Goal: Task Accomplishment & Management: Complete application form

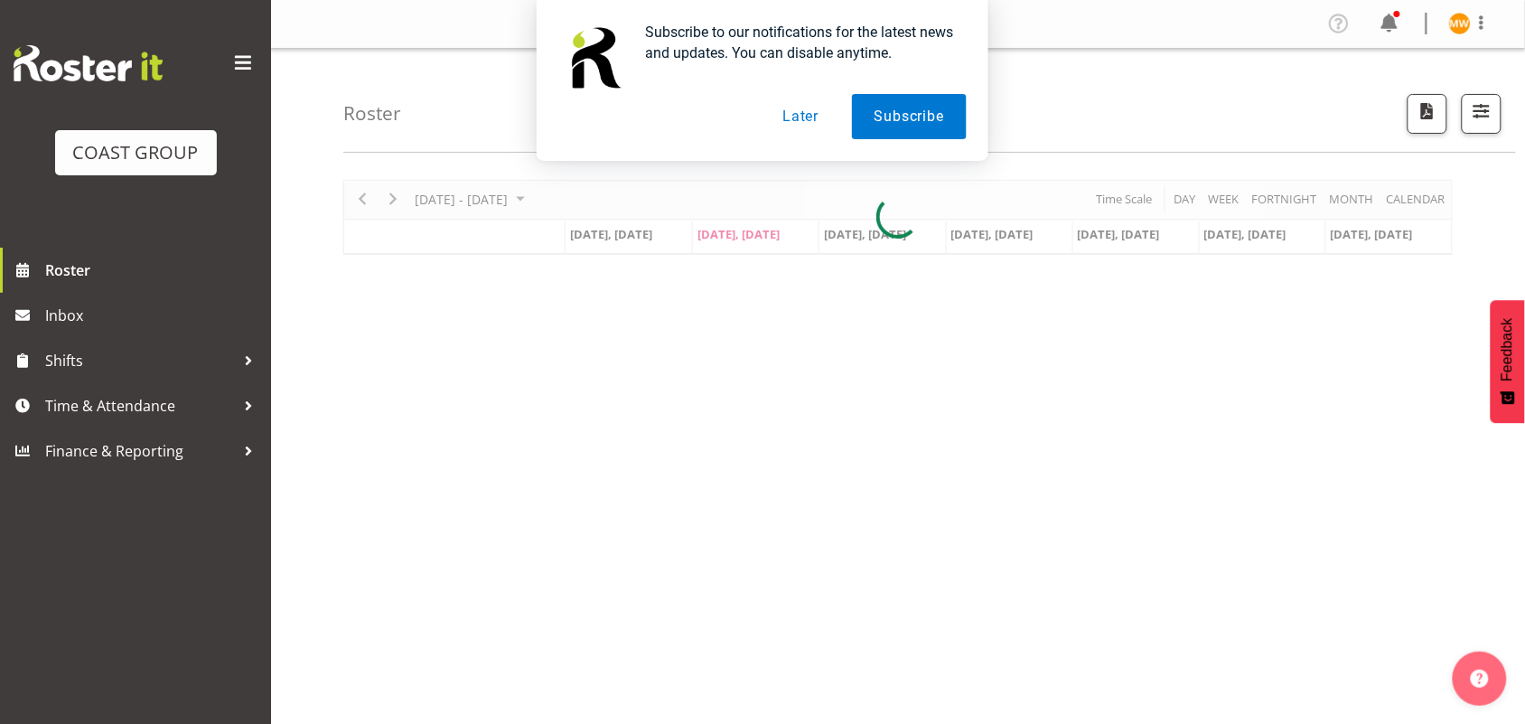
drag, startPoint x: 1063, startPoint y: 164, endPoint x: 1058, endPoint y: 156, distance: 9.3
click at [1059, 161] on div "Roster Your Shifts All Locations Clear CARLTON EVENTS [PERSON_NAME] [PERSON_NAM…" at bounding box center [898, 469] width 1254 height 840
click at [814, 113] on button "Later" at bounding box center [800, 116] width 81 height 45
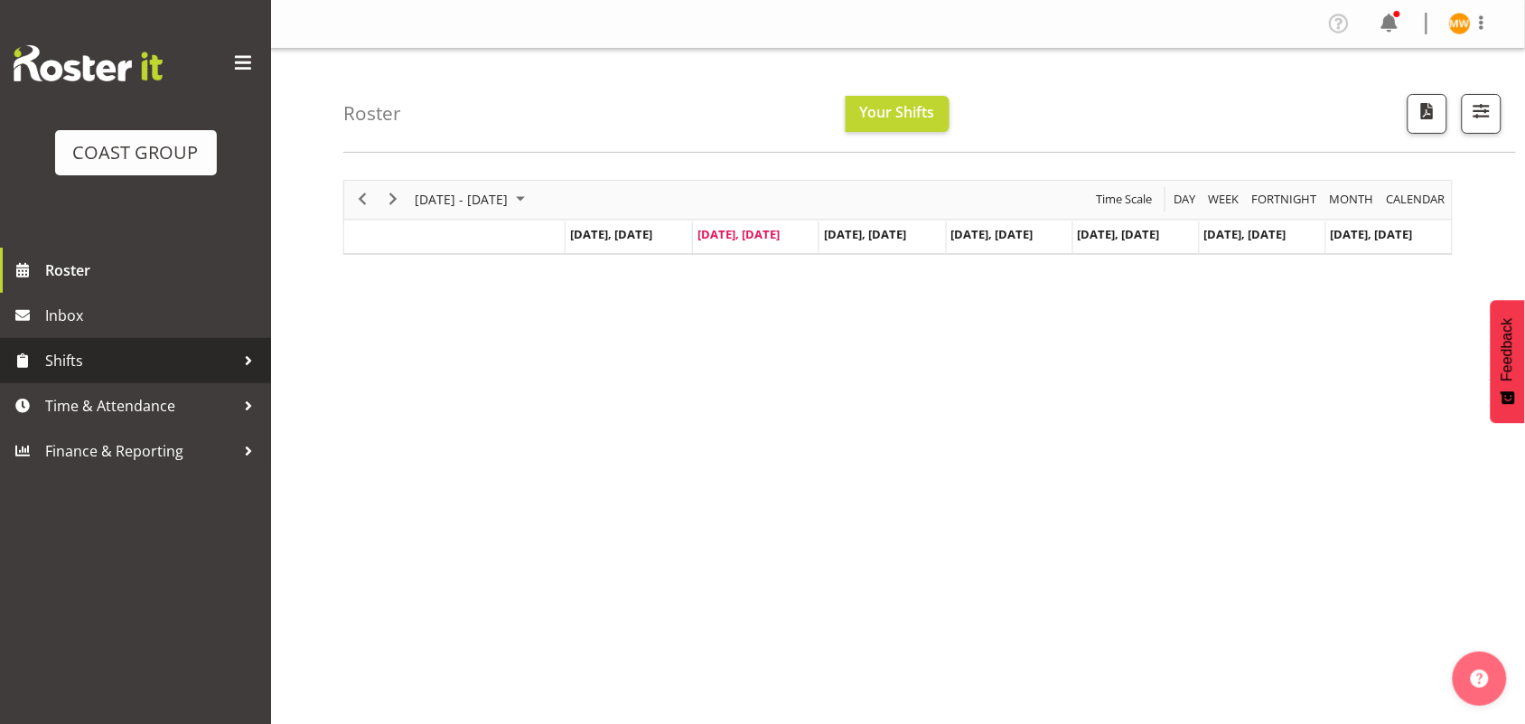
click at [146, 379] on link "Shifts" at bounding box center [135, 360] width 271 height 45
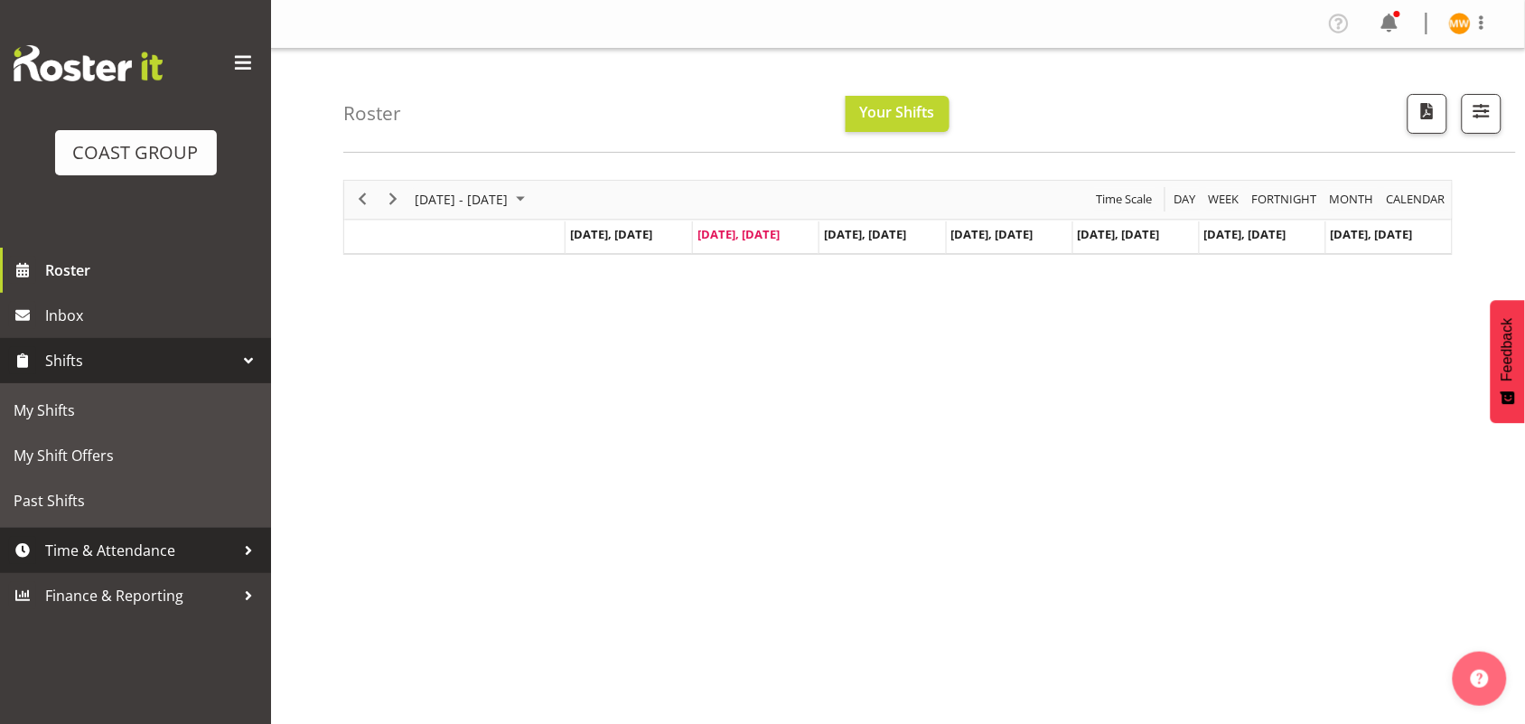
click at [145, 538] on span "Time & Attendance" at bounding box center [140, 550] width 190 height 27
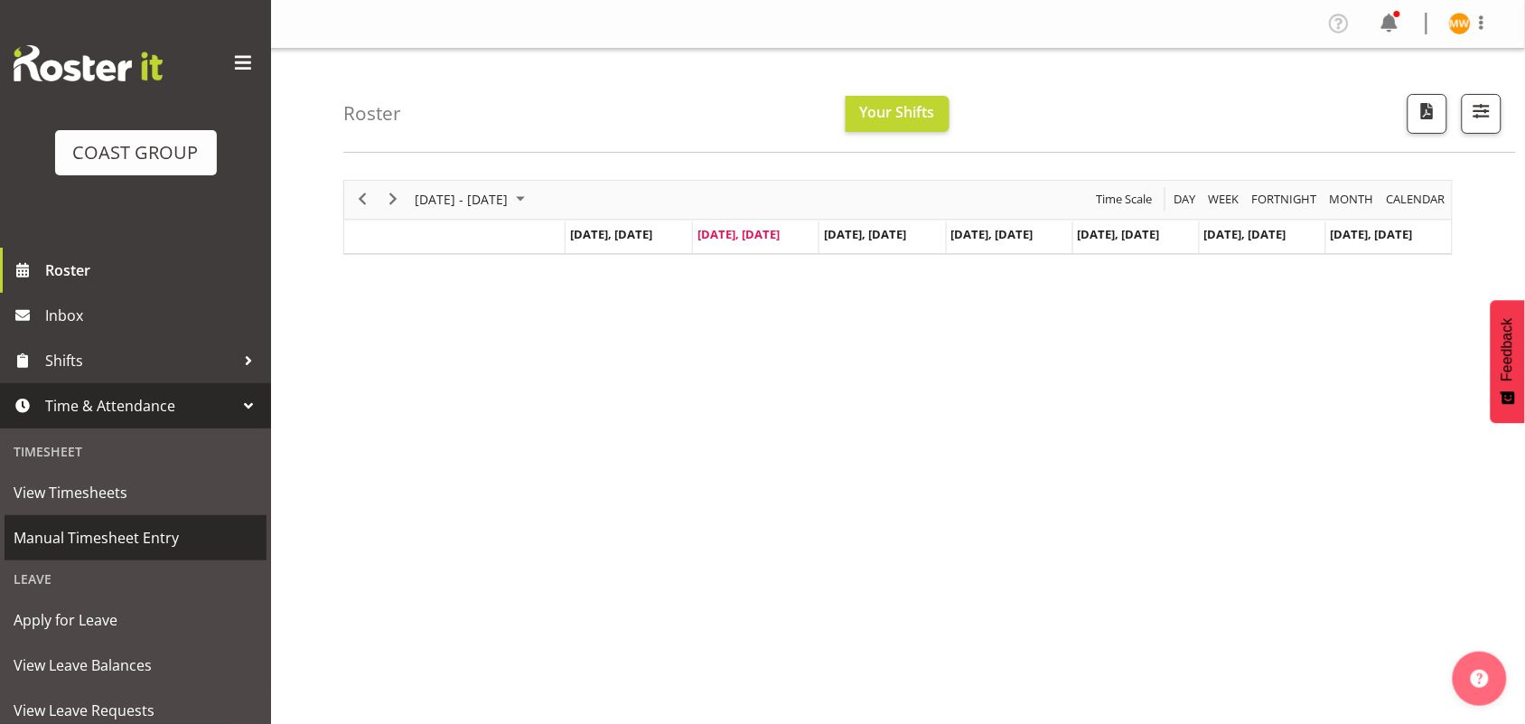
click at [168, 538] on span "Manual Timesheet Entry" at bounding box center [136, 537] width 244 height 27
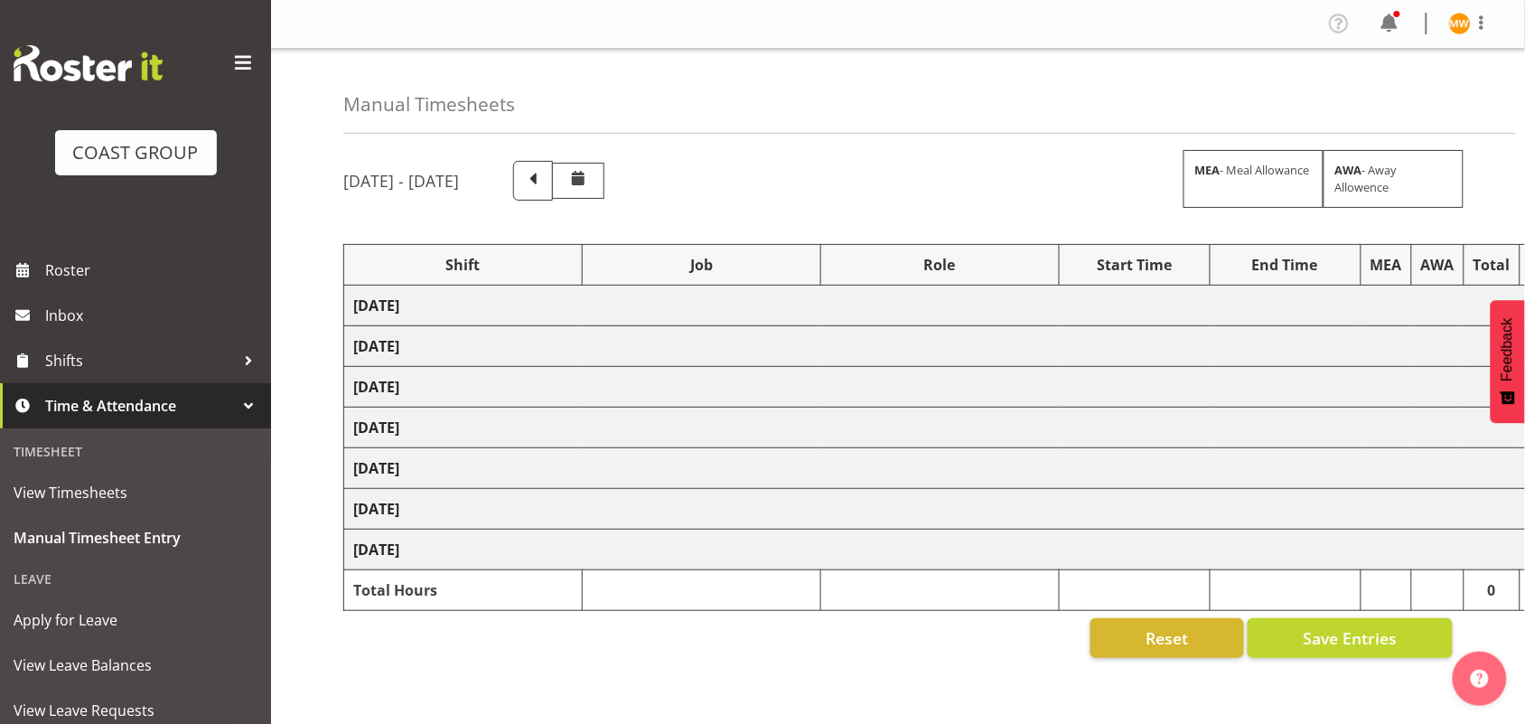
select select "80010"
select select "9602"
select select "80011"
select select "69"
select select "80012"
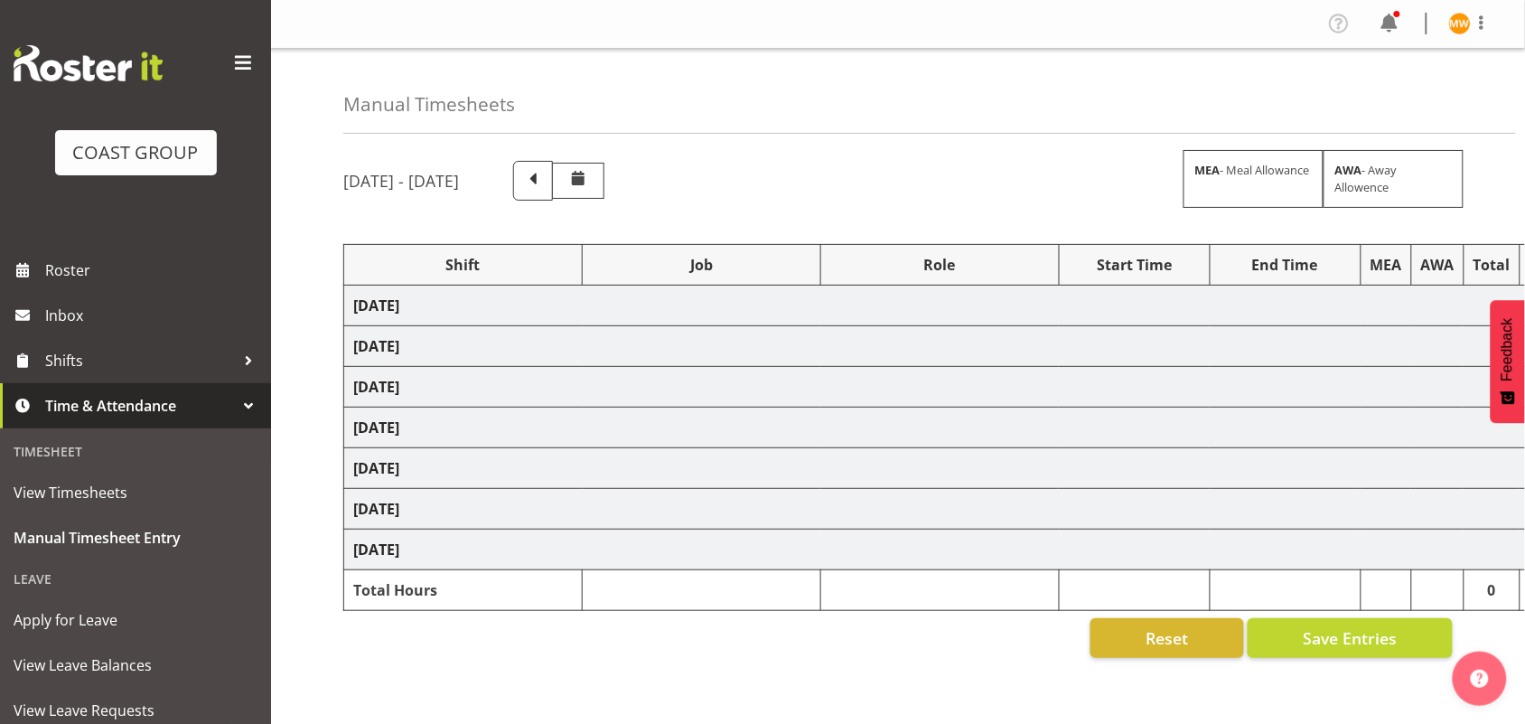
select select "9602"
select select "80015"
select select "69"
select select "80016"
select select "9302"
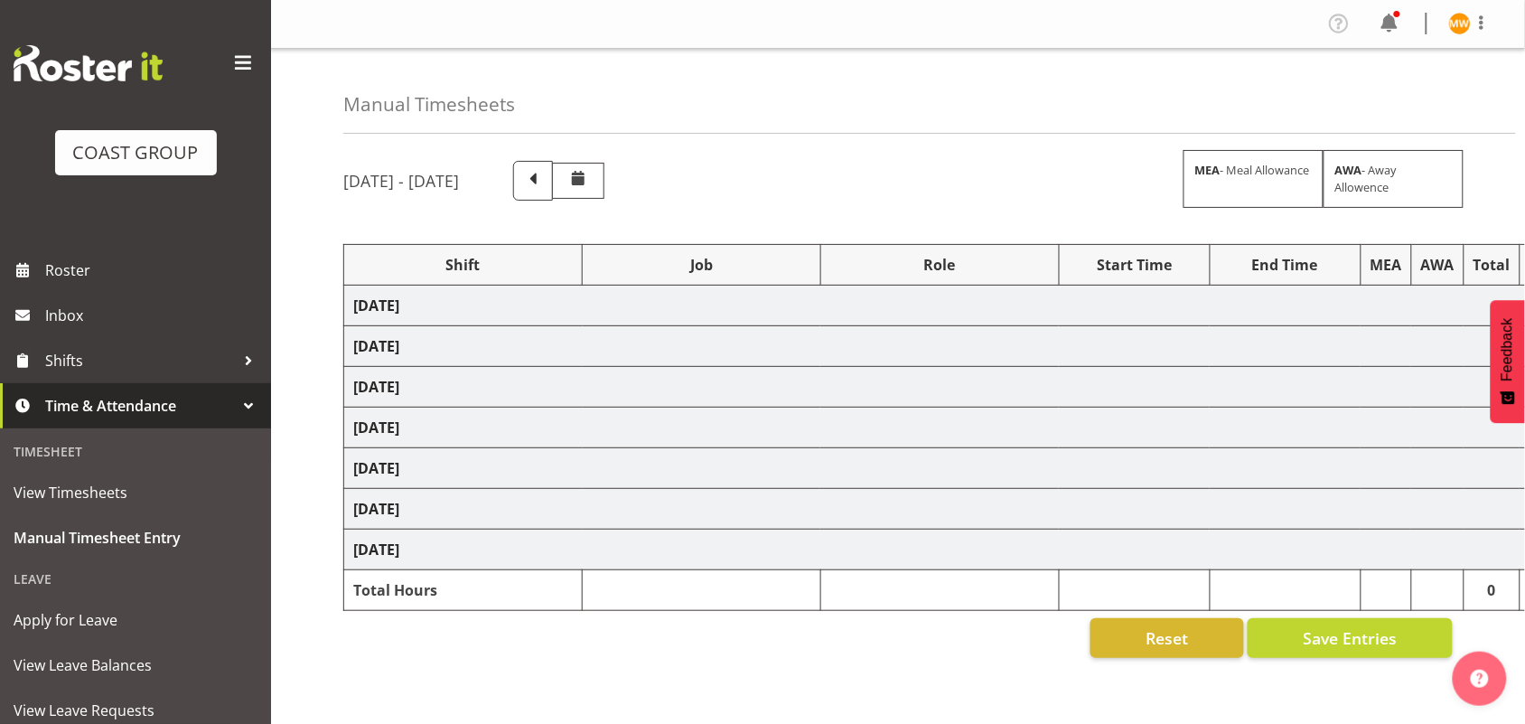
select select "80017"
select select "9195"
select select "80018"
select select "69"
select select "80019"
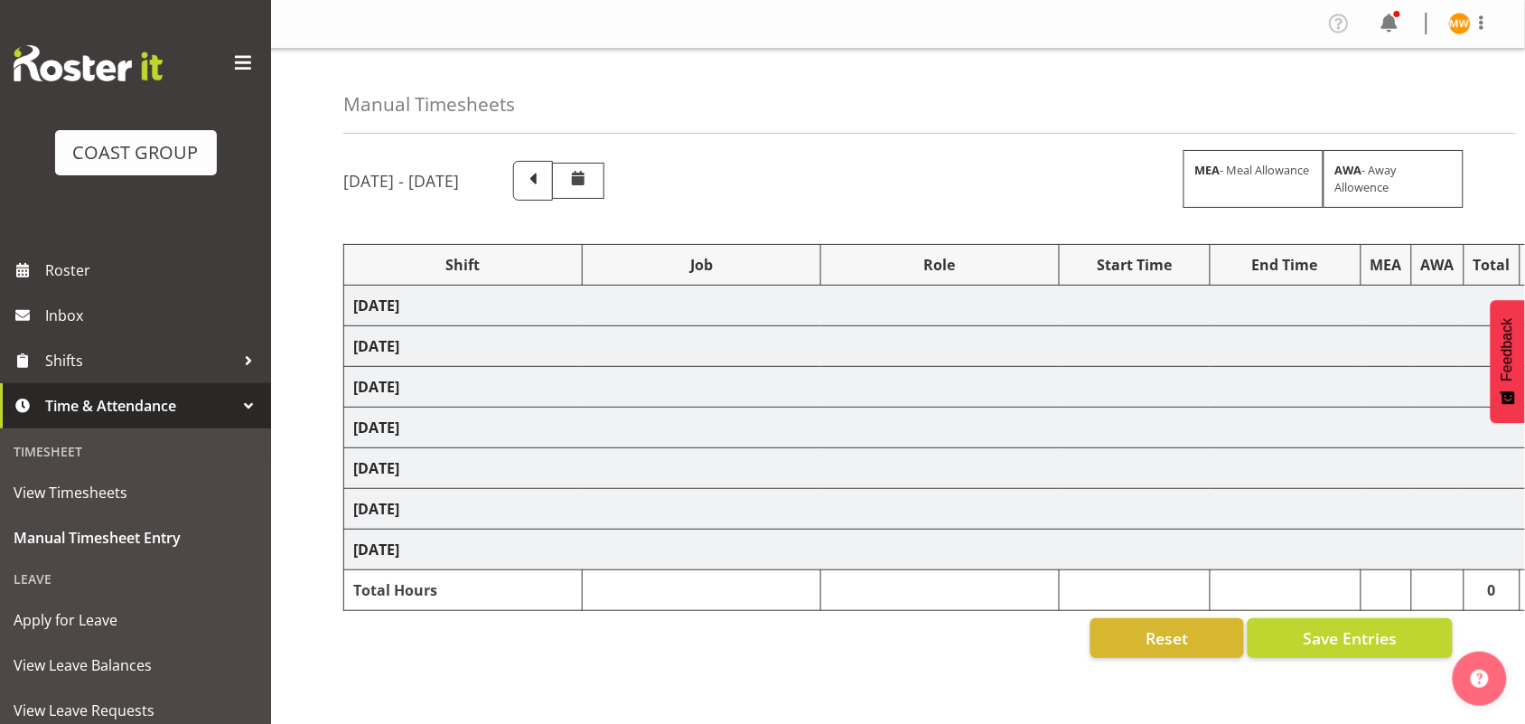
select select "9195"
select select "80025"
select select "9195"
select select "80027"
select select "69"
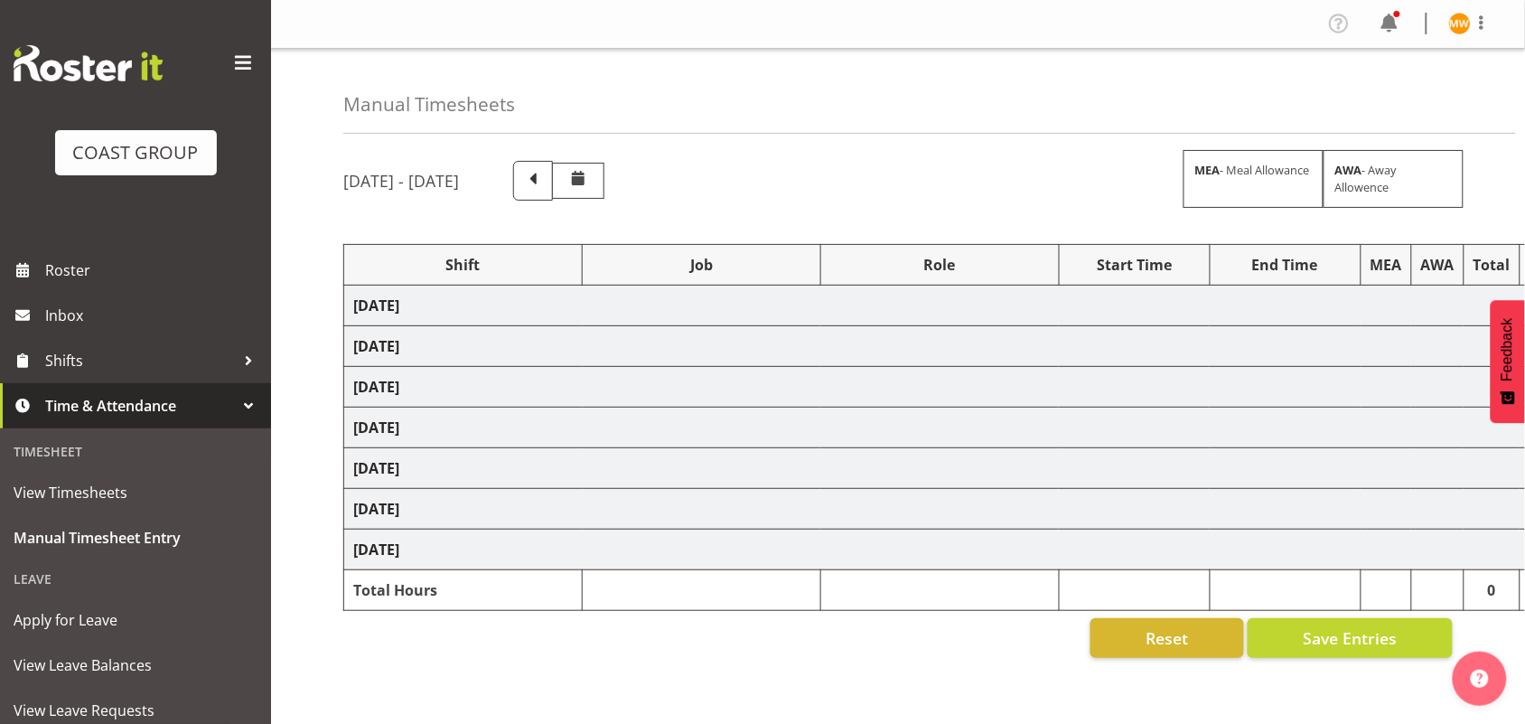
select select "80028"
select select "10470"
select select "80030"
select select "69"
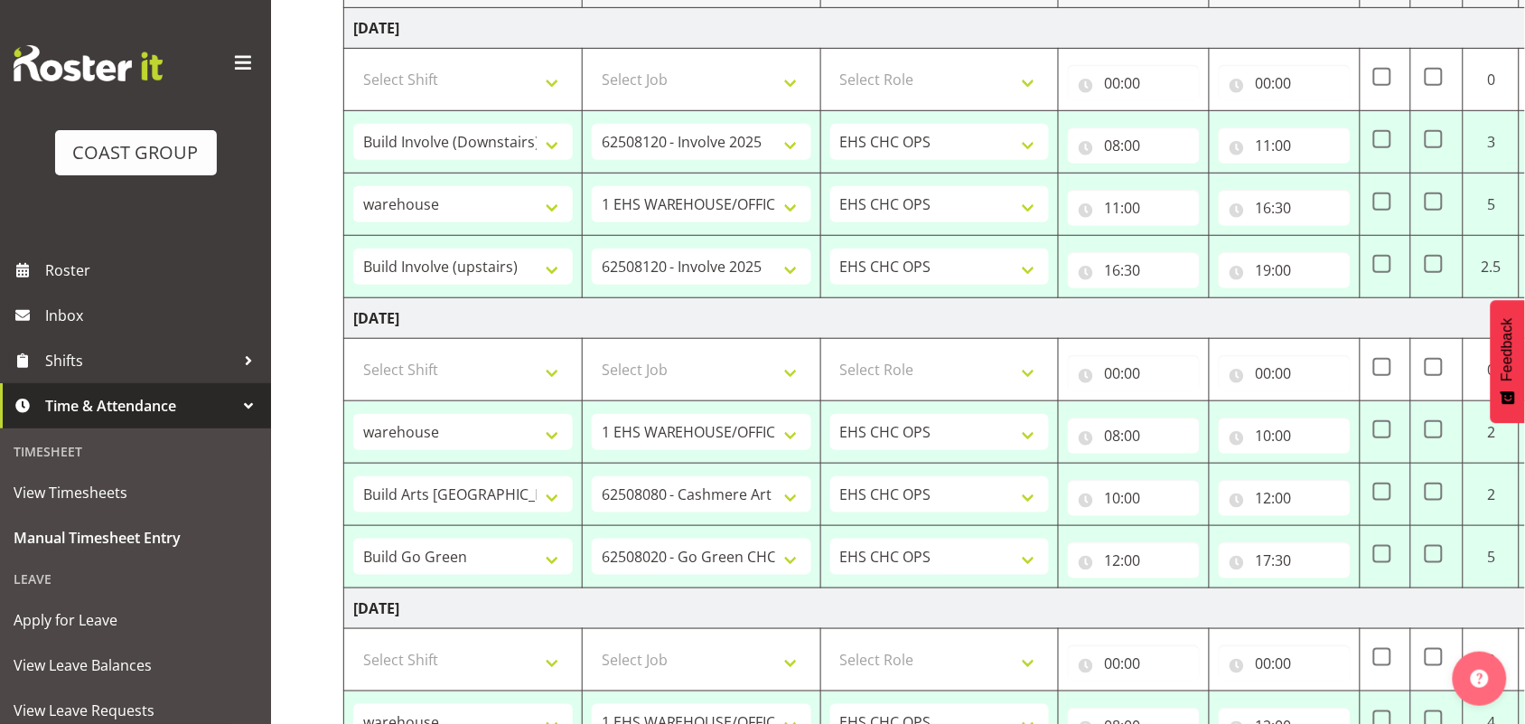
scroll to position [276, 0]
click at [1384, 141] on span at bounding box center [1382, 140] width 18 height 18
click at [1384, 141] on input "checkbox" at bounding box center [1379, 141] width 12 height 12
checkbox input "true"
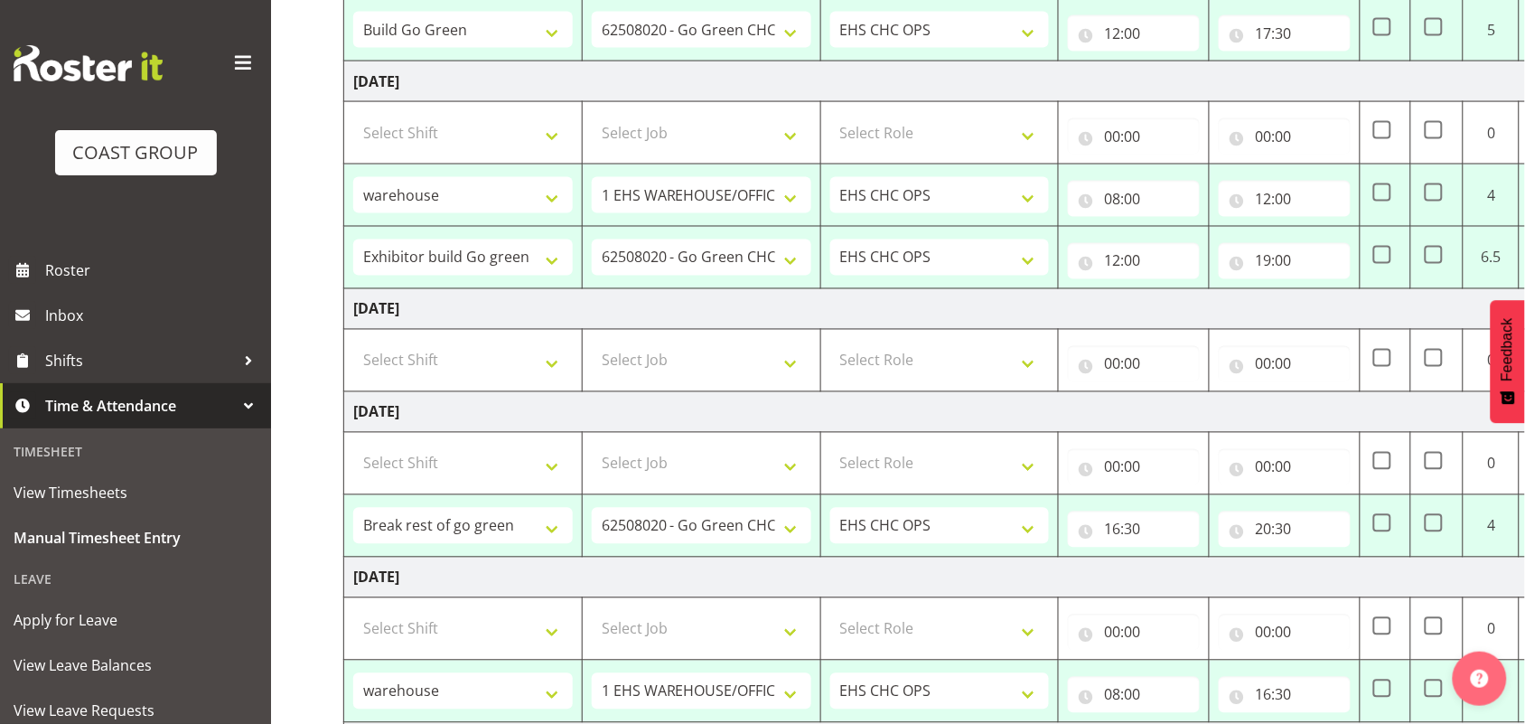
scroll to position [841, 0]
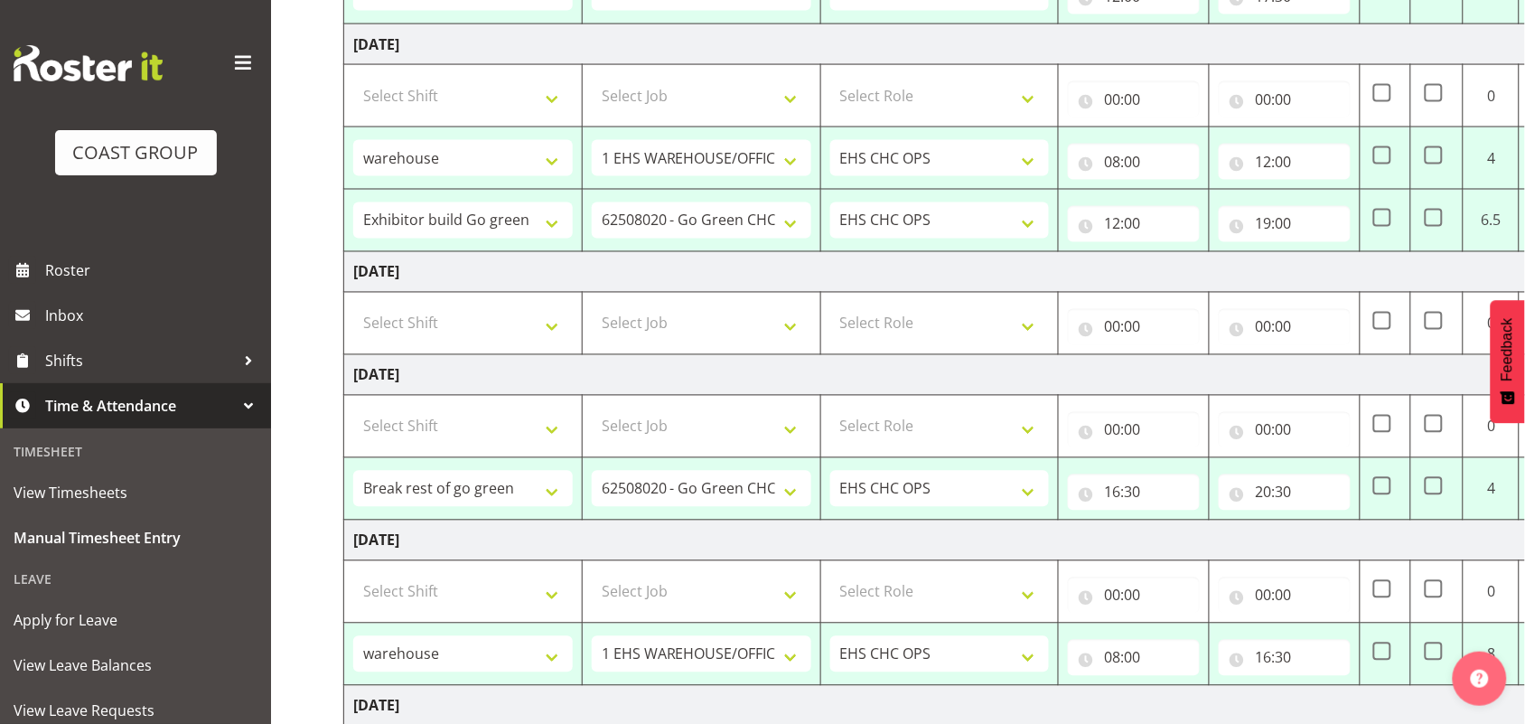
click at [1371, 165] on td at bounding box center [1386, 158] width 51 height 62
click at [1376, 224] on span at bounding box center [1382, 218] width 18 height 18
click at [1376, 224] on input "checkbox" at bounding box center [1379, 218] width 12 height 12
checkbox input "true"
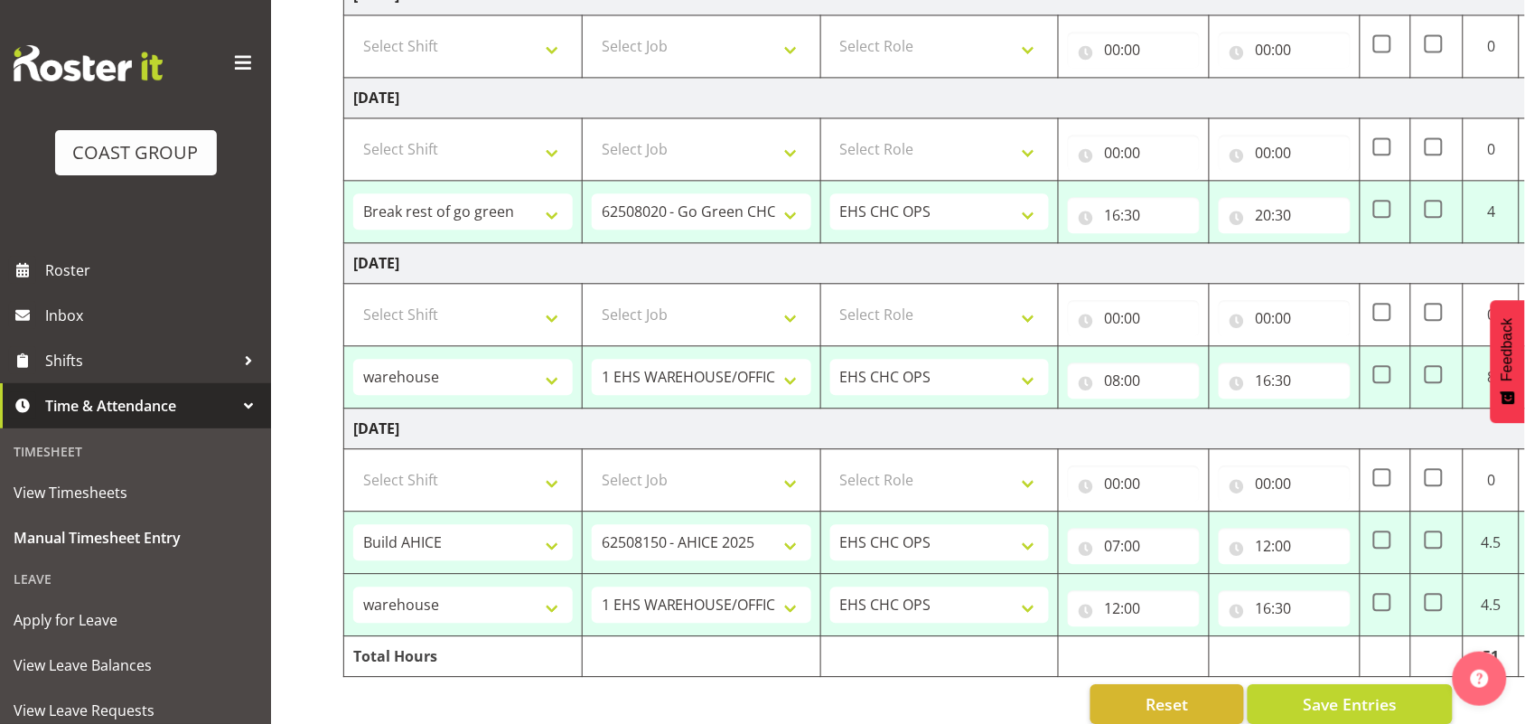
scroll to position [1156, 0]
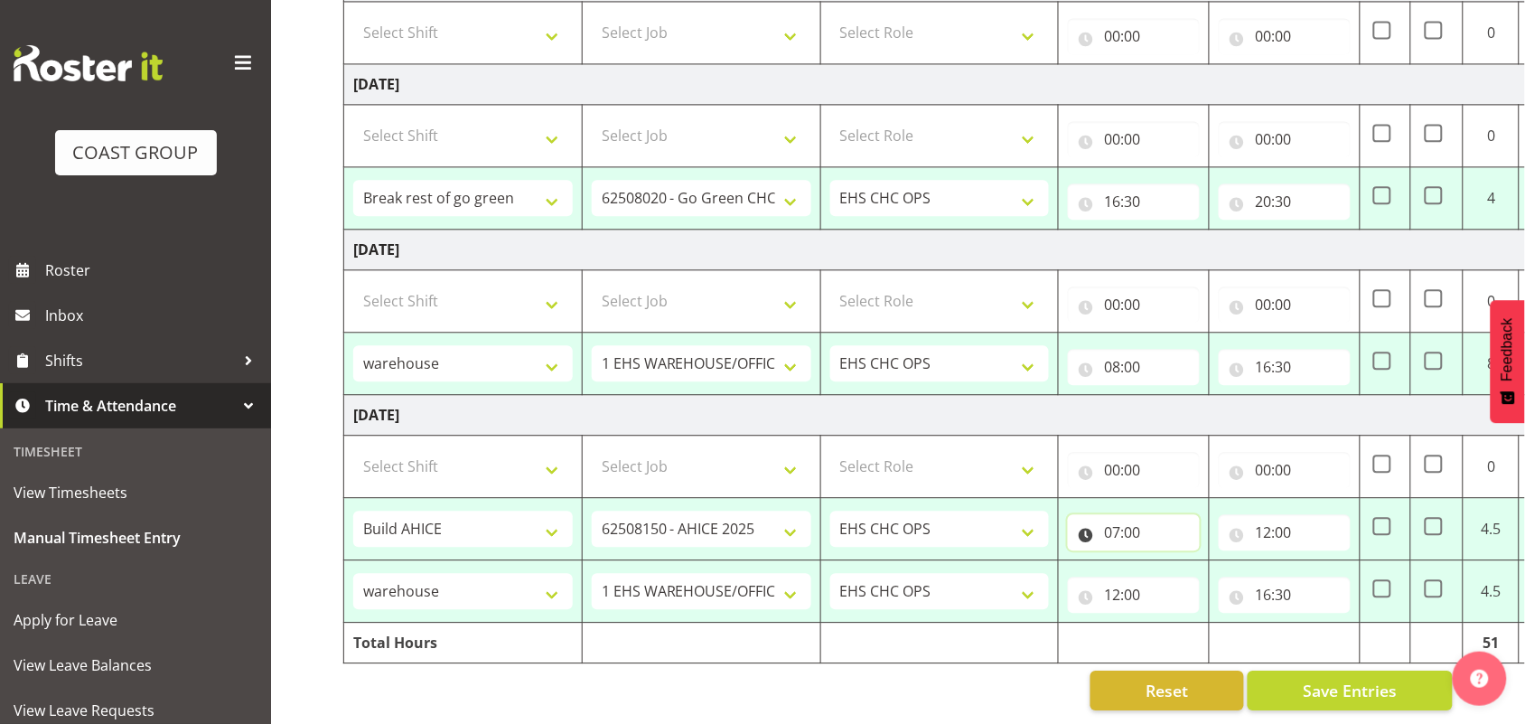
click at [1129, 516] on input "07:00" at bounding box center [1134, 532] width 132 height 36
click at [1186, 566] on select "00 01 02 03 04 05 06 07 08 09 10 11 12 13 14 15 16 17 18 19 20 21 22 23" at bounding box center [1191, 579] width 41 height 36
select select "6"
click at [1171, 561] on select "00 01 02 03 04 05 06 07 08 09 10 11 12 13 14 15 16 17 18 19 20 21 22 23" at bounding box center [1191, 579] width 41 height 36
type input "06:00"
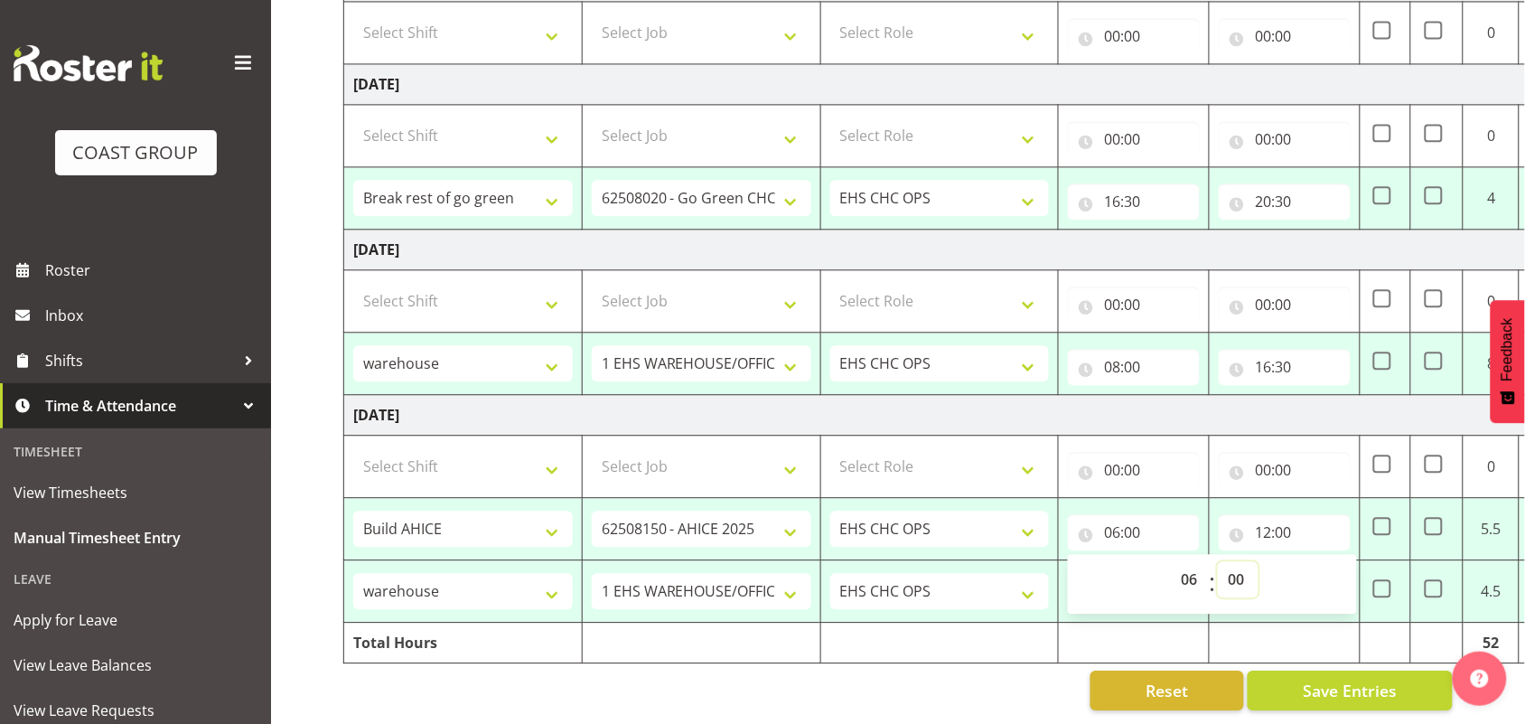
click at [1235, 562] on select "00 01 02 03 04 05 06 07 08 09 10 11 12 13 14 15 16 17 18 19 20 21 22 23 24 25 2…" at bounding box center [1238, 579] width 41 height 36
select select "30"
click at [1218, 561] on select "00 01 02 03 04 05 06 07 08 09 10 11 12 13 14 15 16 17 18 19 20 21 22 23 24 25 2…" at bounding box center [1238, 579] width 41 height 36
type input "06:30"
click at [1204, 407] on td "[DATE]" at bounding box center [976, 415] width 1264 height 41
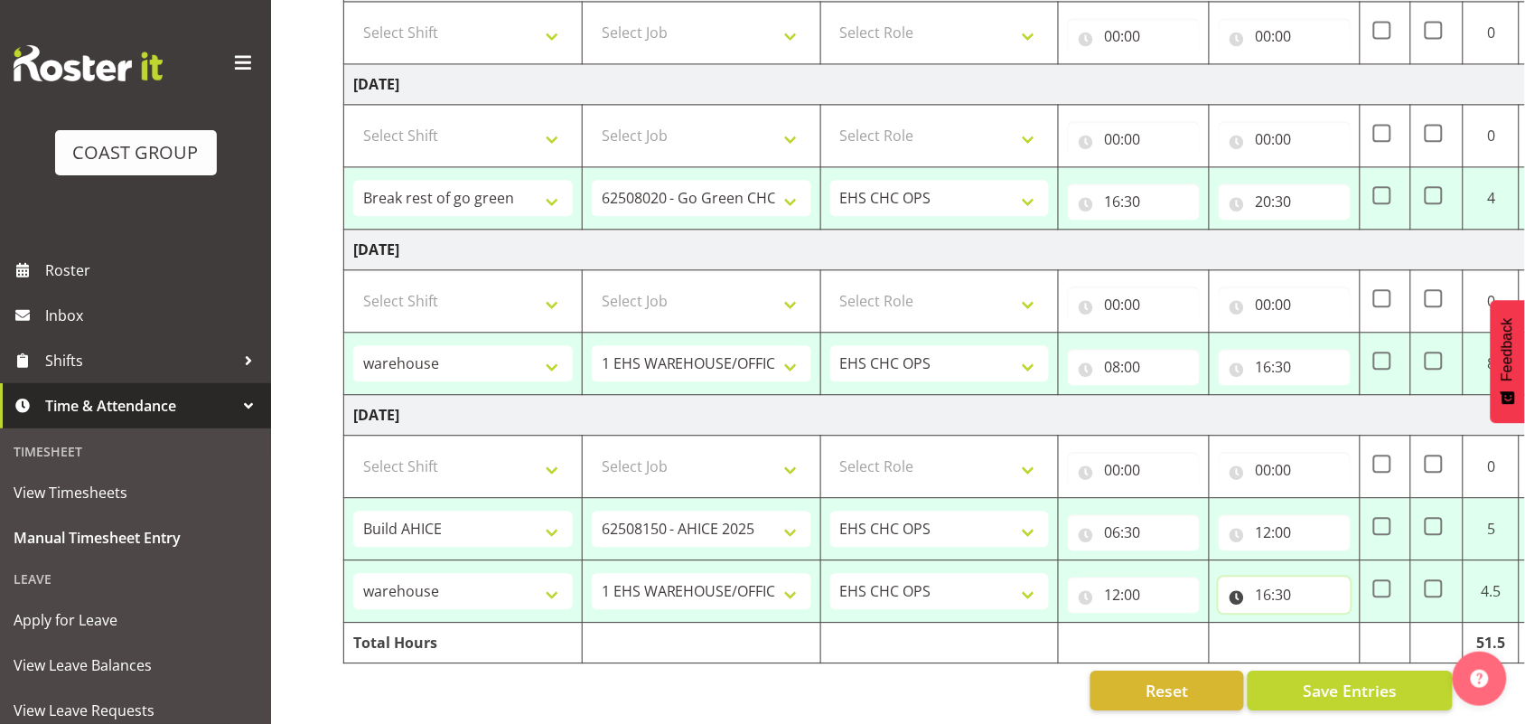
click at [1289, 576] on input "16:30" at bounding box center [1285, 594] width 132 height 36
click at [1343, 623] on select "00 01 02 03 04 05 06 07 08 09 10 11 12 13 14 15 16 17 18 19 20 21 22 23" at bounding box center [1342, 641] width 41 height 36
select select "13"
click at [1322, 623] on select "00 01 02 03 04 05 06 07 08 09 10 11 12 13 14 15 16 17 18 19 20 21 22 23" at bounding box center [1342, 641] width 41 height 36
type input "13:30"
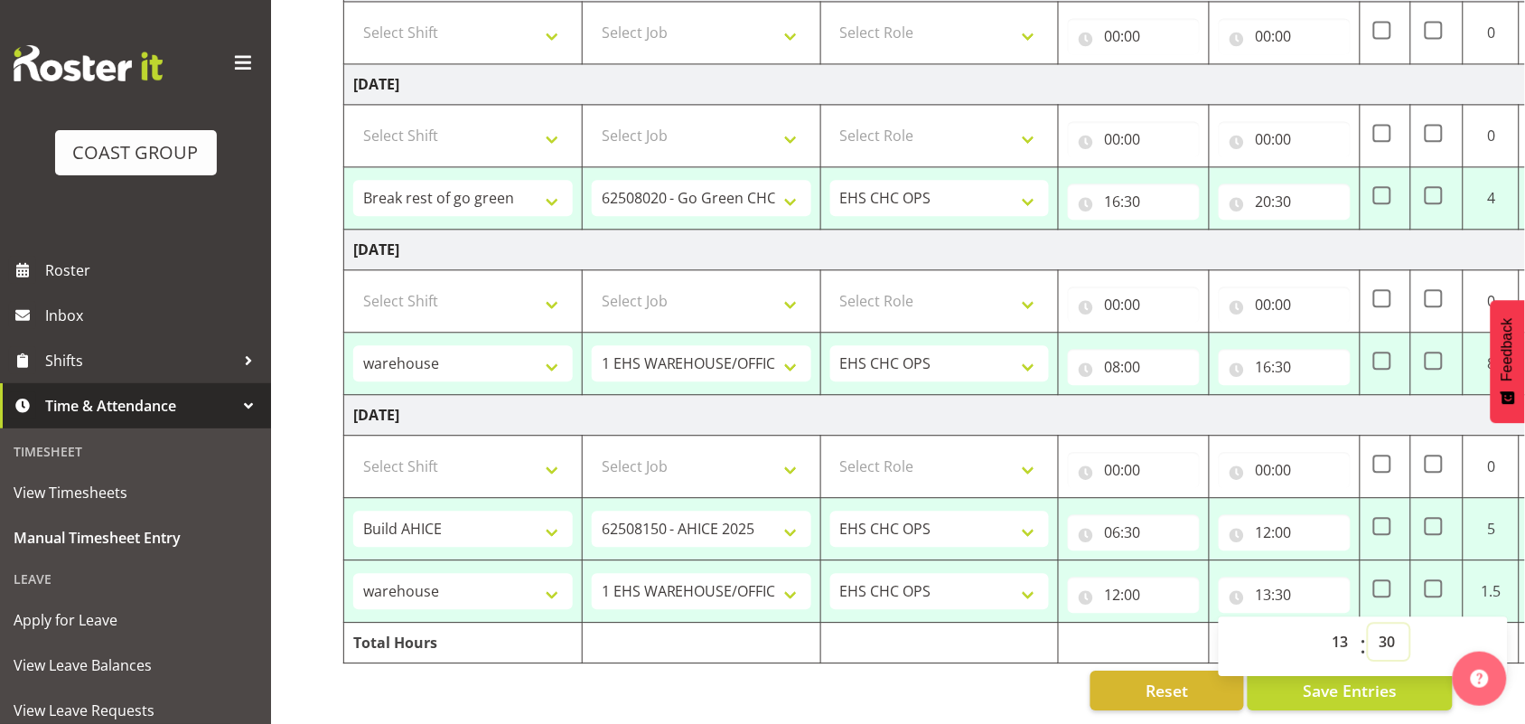
click at [1382, 623] on select "00 01 02 03 04 05 06 07 08 09 10 11 12 13 14 15 16 17 18 19 20 21 22 23 24 25 2…" at bounding box center [1389, 641] width 41 height 36
select select "0"
click at [1369, 623] on select "00 01 02 03 04 05 06 07 08 09 10 11 12 13 14 15 16 17 18 19 20 21 22 23 24 25 2…" at bounding box center [1389, 641] width 41 height 36
type input "13:00"
click at [1274, 229] on td "[DATE]" at bounding box center [976, 249] width 1264 height 41
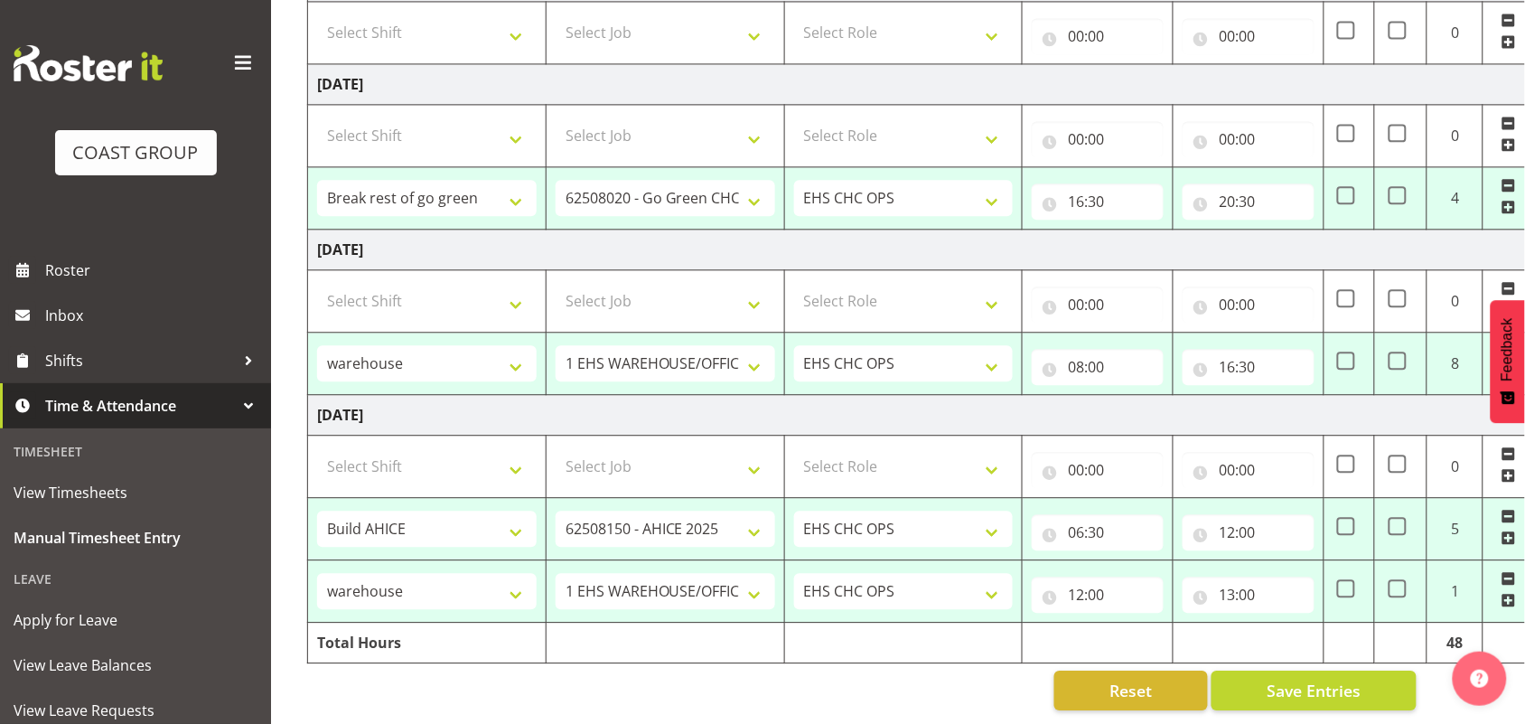
scroll to position [0, 82]
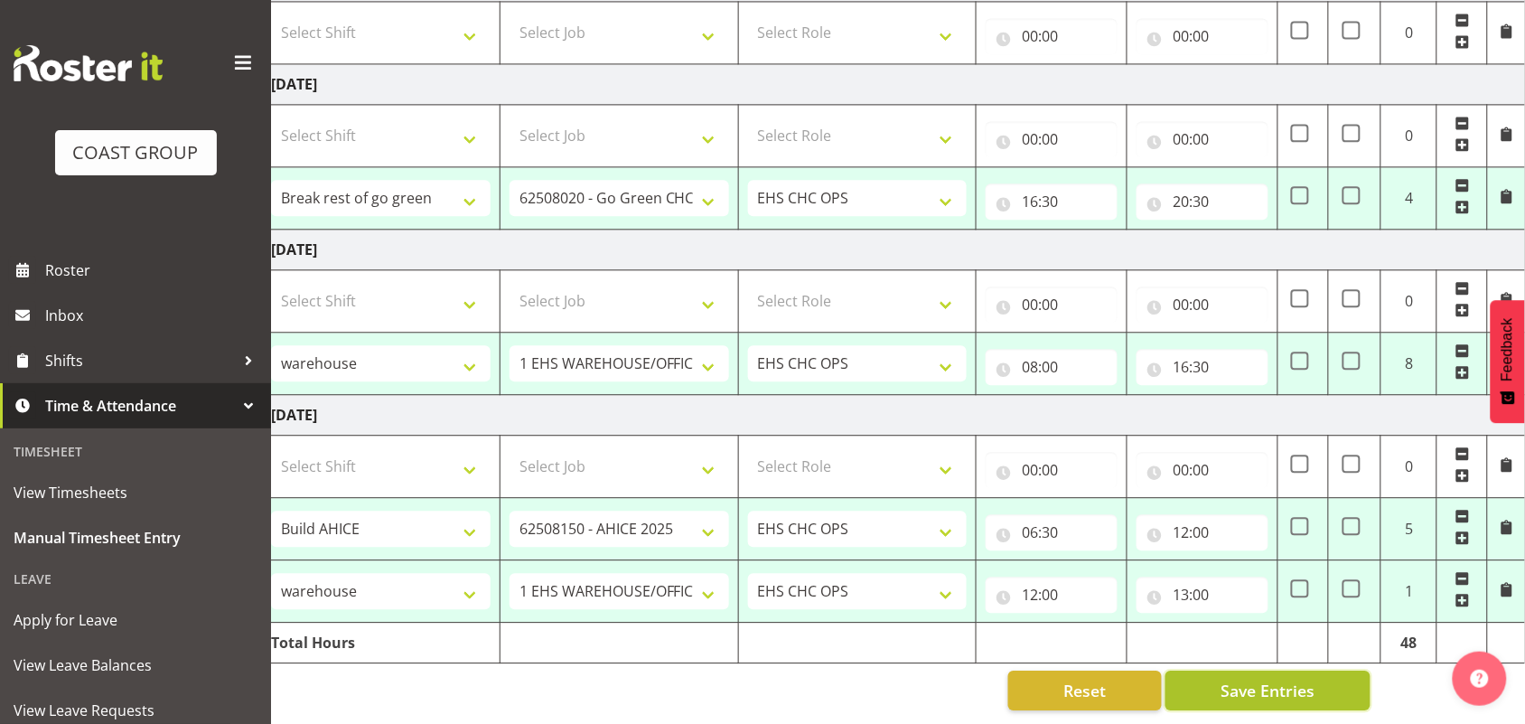
click at [1276, 679] on span "Save Entries" at bounding box center [1268, 690] width 94 height 23
select select "80010"
select select "9602"
type input "08:00"
type input "11:00"
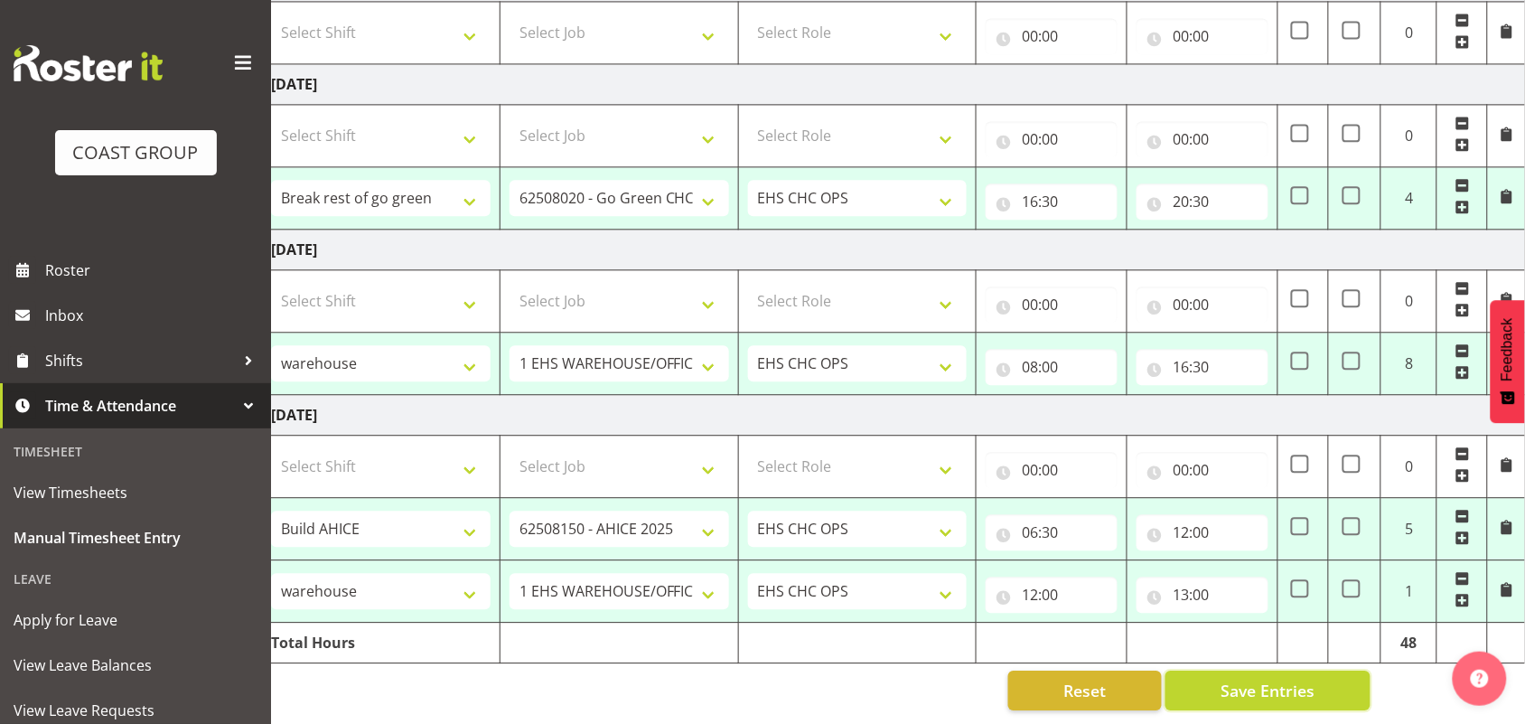
checkbox input "true"
select select "80011"
select select "69"
type input "11:00"
type input "16:30"
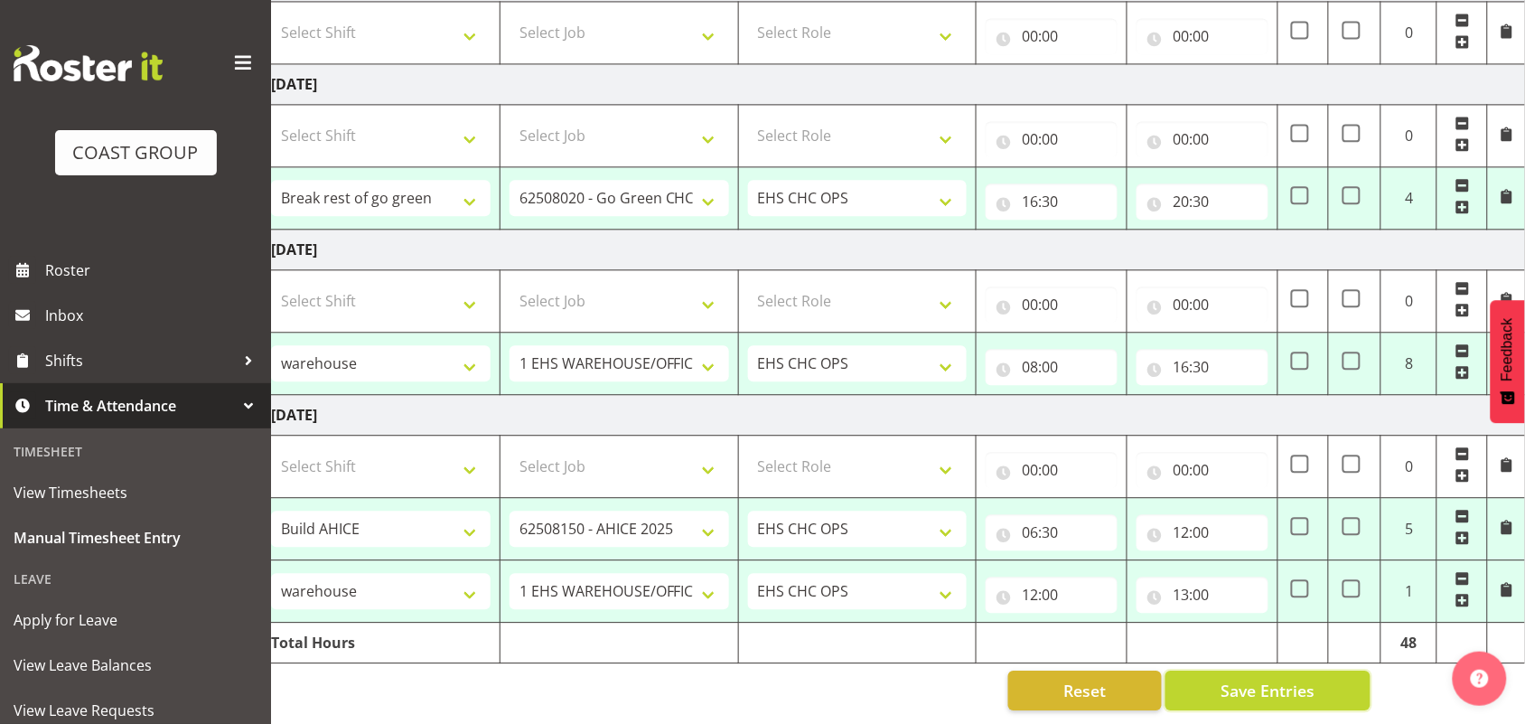
checkbox input "false"
select select "80012"
select select "9602"
type input "16:30"
type input "19:00"
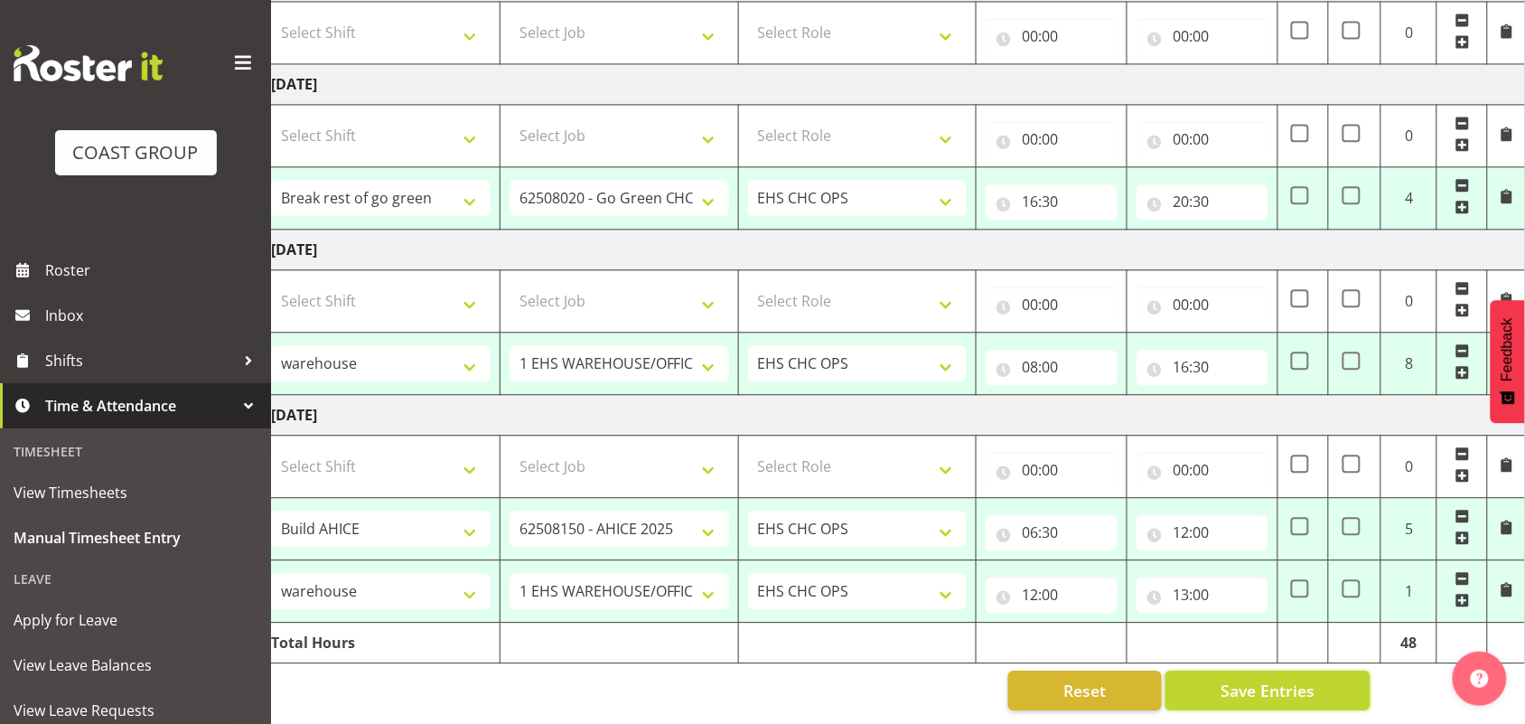
select select "80015"
select select "69"
type input "08:00"
type input "10:00"
select select "80016"
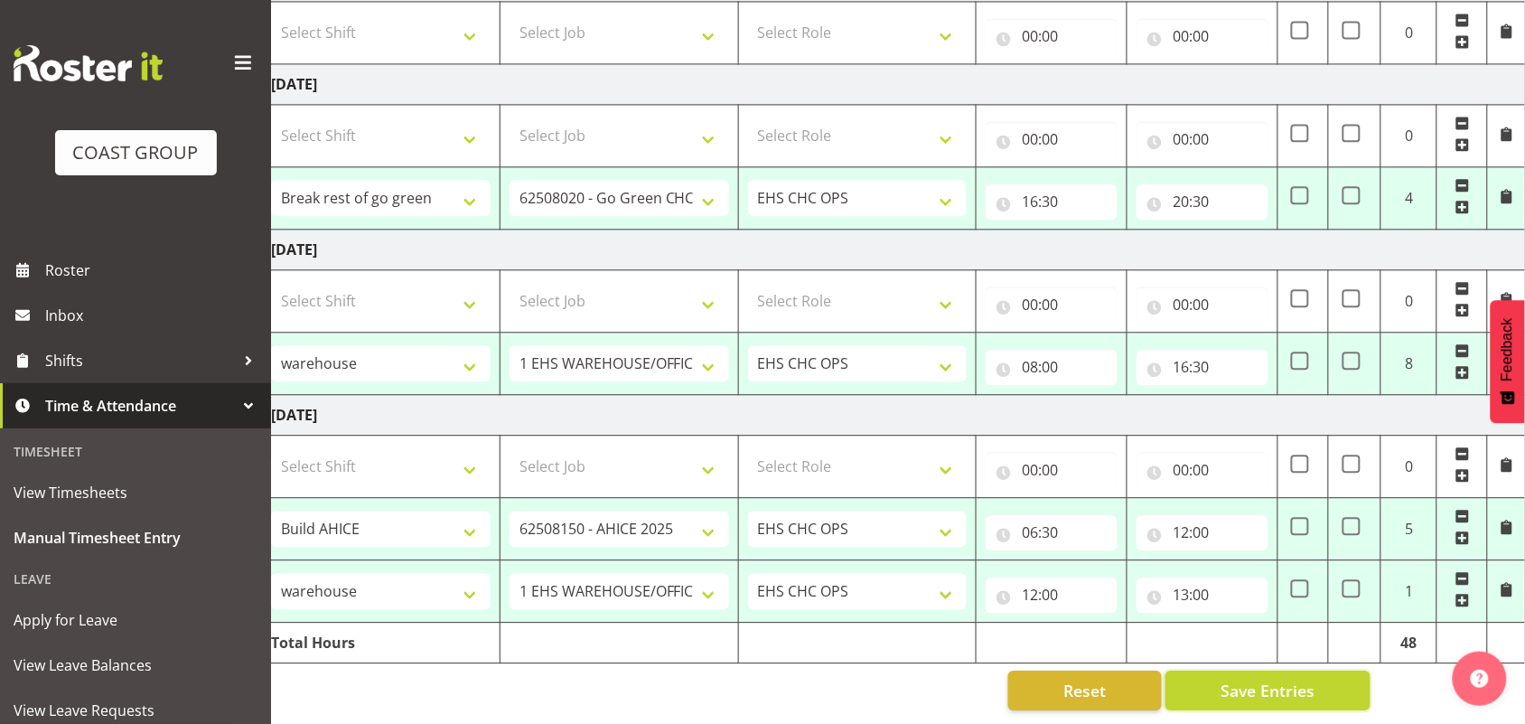
select select "9302"
type input "10:00"
type input "12:00"
select select "80017"
select select "9195"
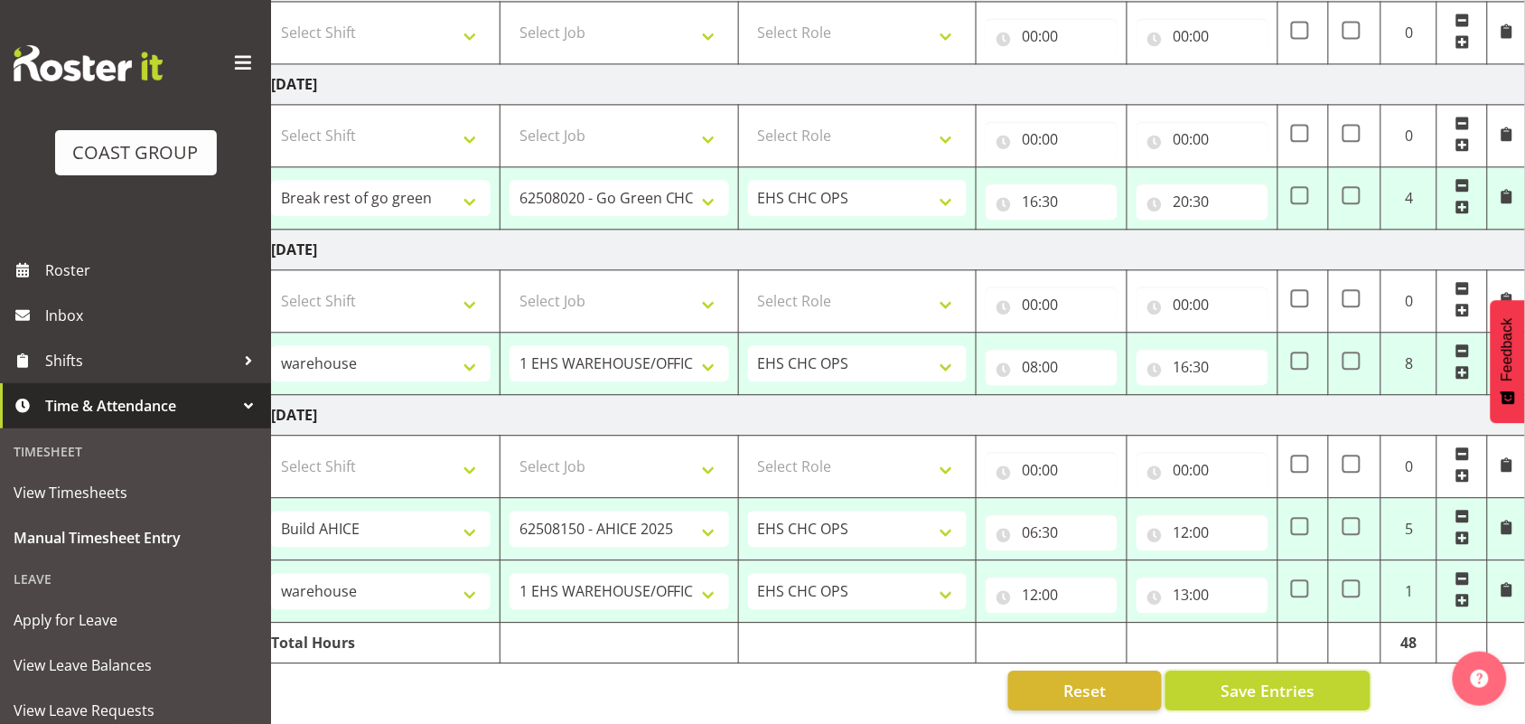
type input "12:00"
type input "17:30"
select select "80018"
select select "69"
type input "08:00"
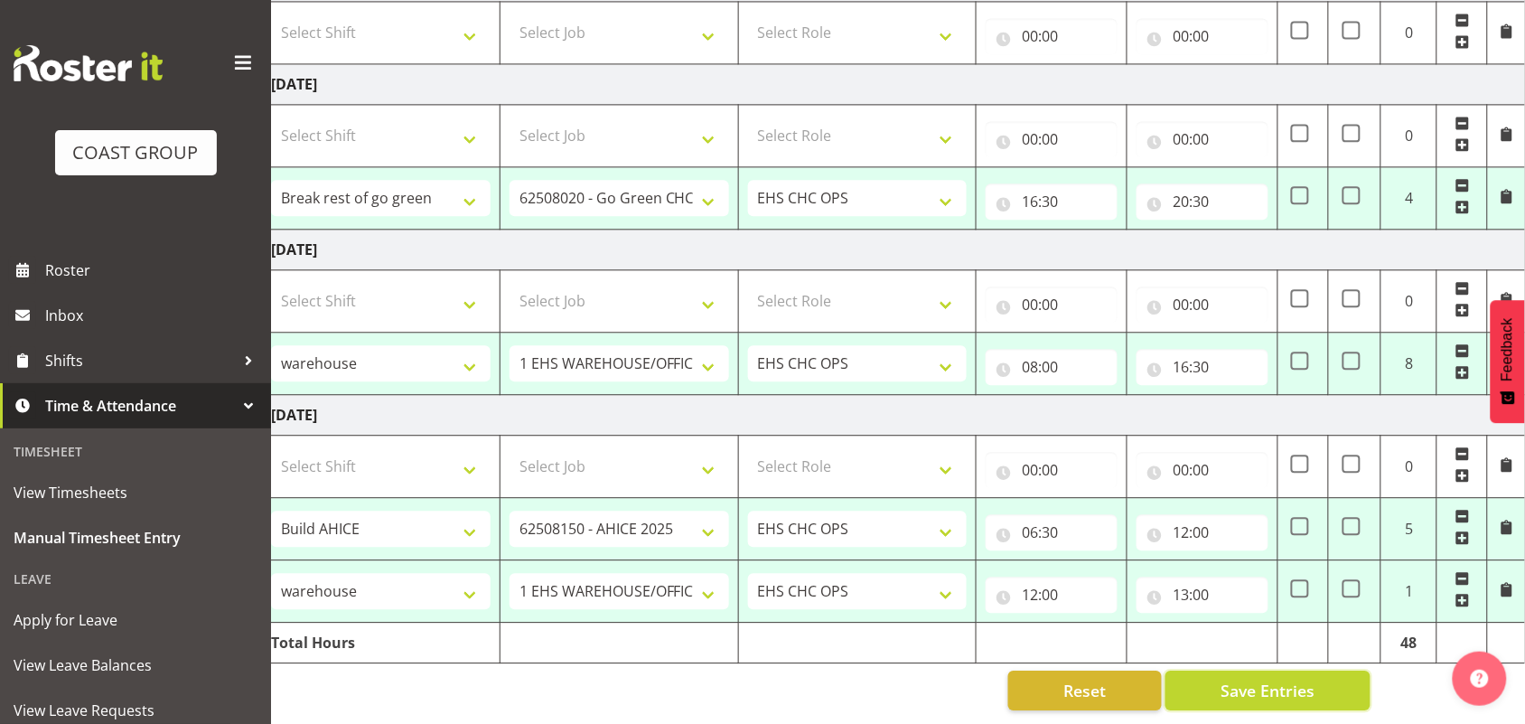
type input "12:00"
select select "80019"
select select "9195"
type input "12:00"
type input "19:00"
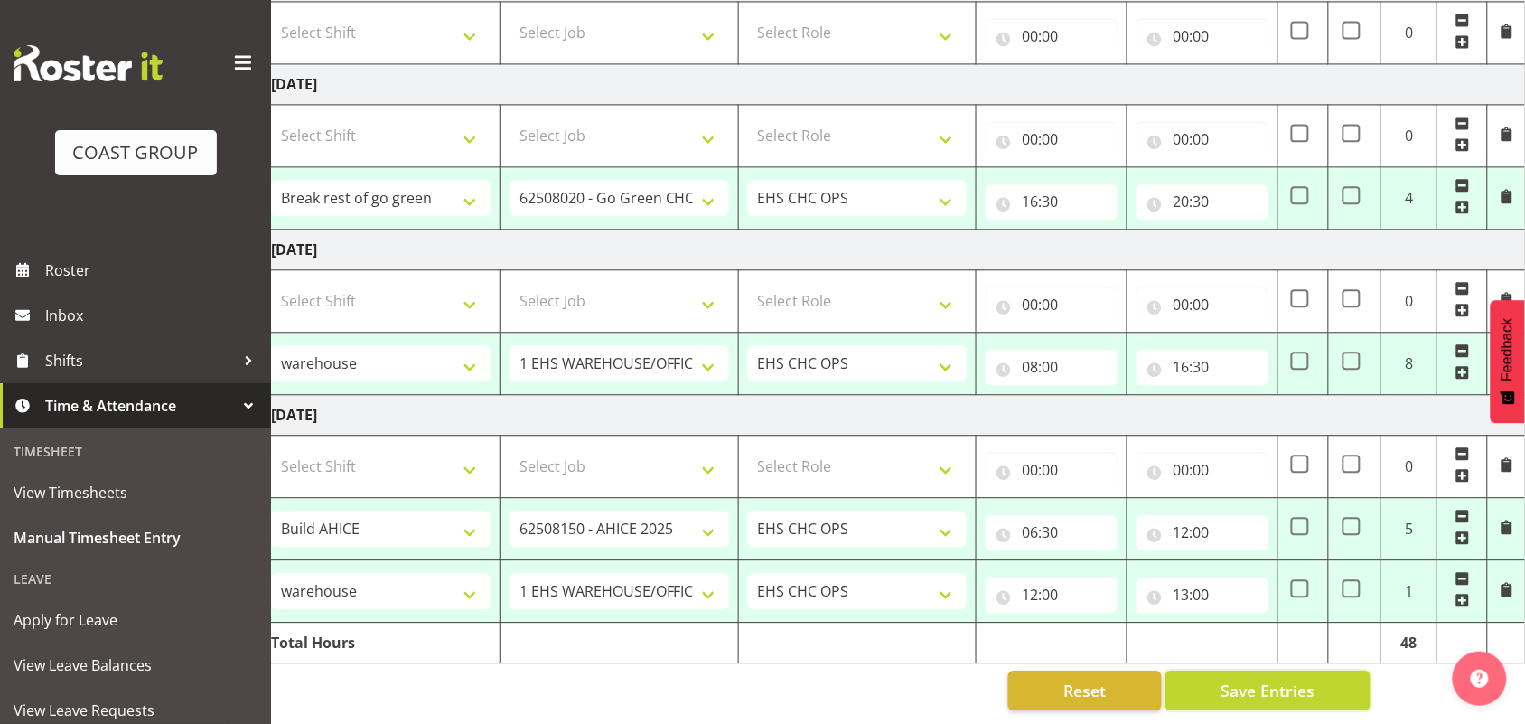
checkbox input "true"
select select "80025"
select select "9195"
type input "16:30"
type input "20:30"
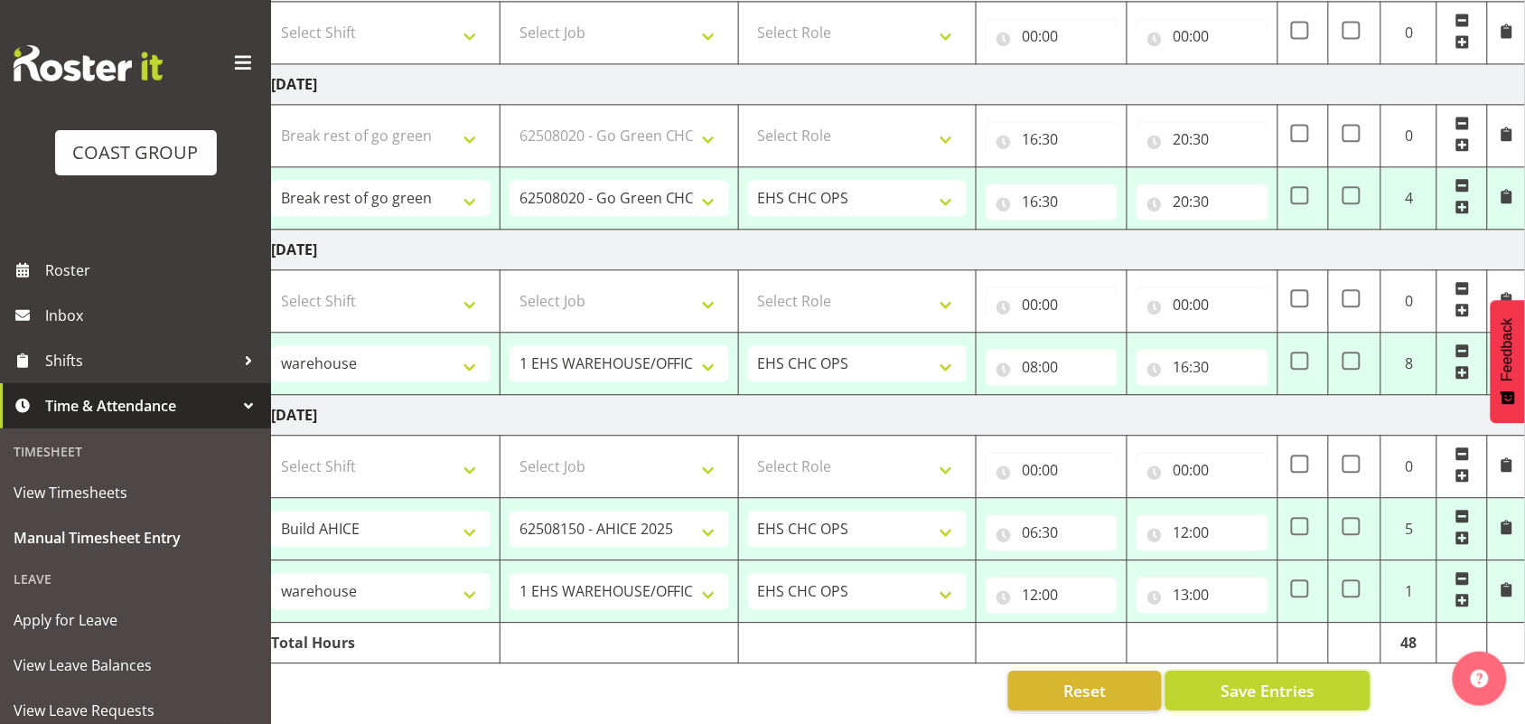
select select "80027"
select select "69"
type input "08:00"
type input "16:30"
select select "80028"
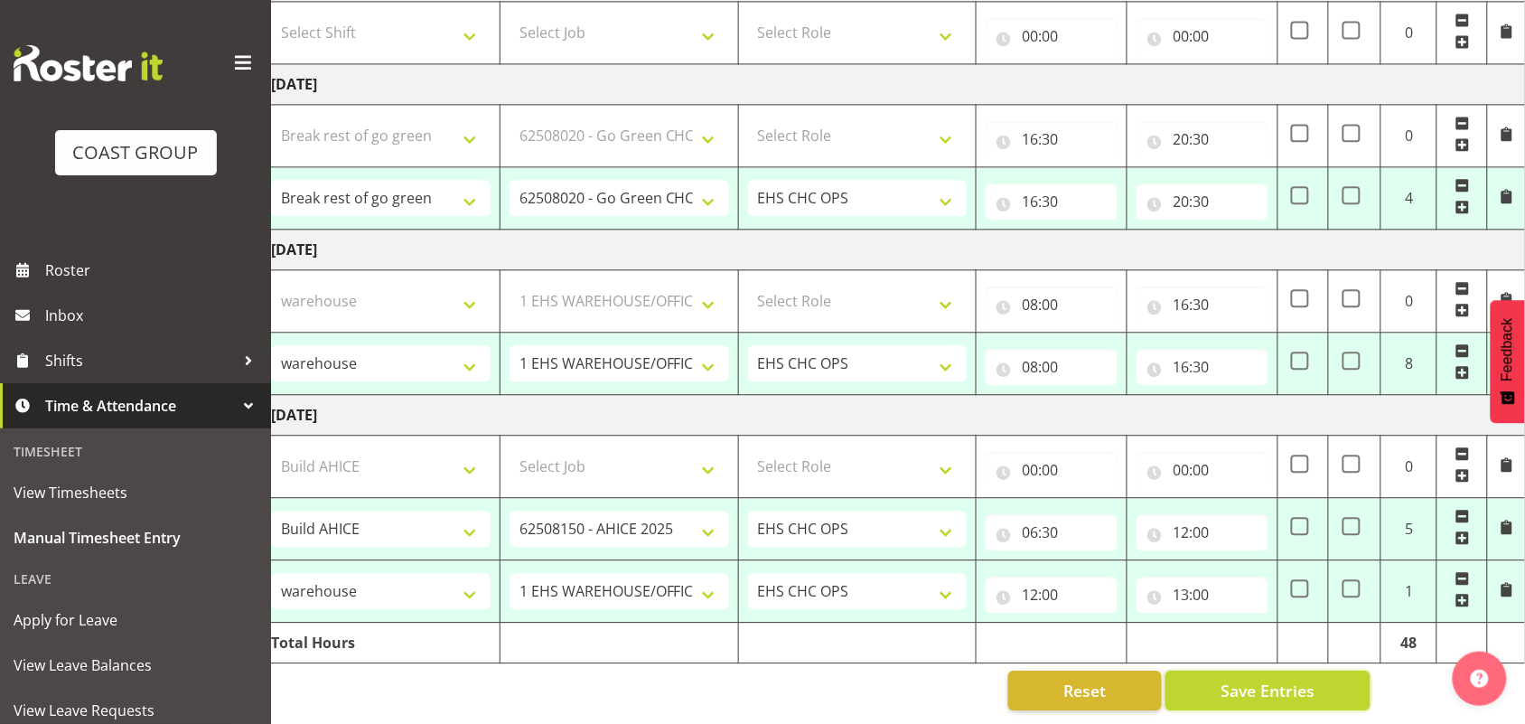
select select "10470"
type input "06:30"
type input "12:00"
select select "80030"
select select "69"
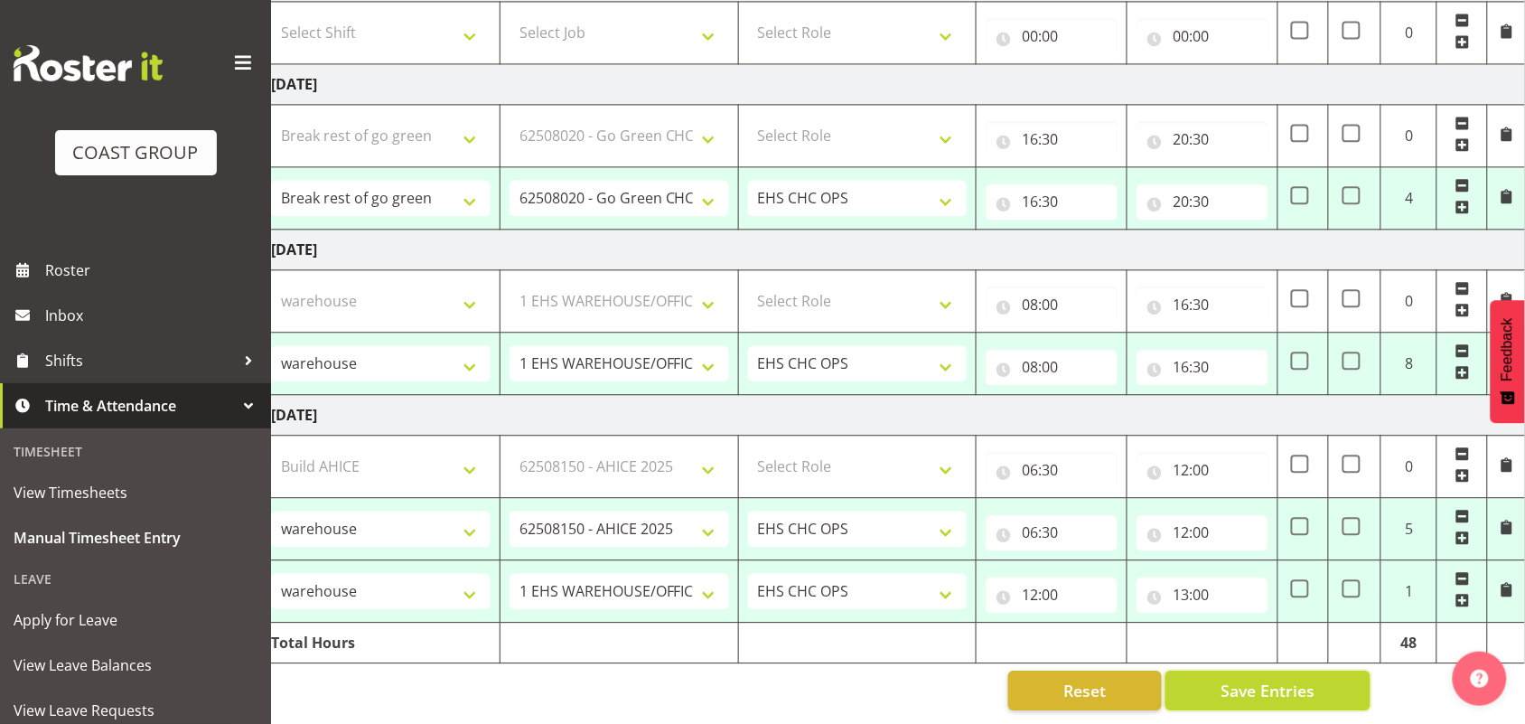
type input "12:00"
type input "13:00"
select select "80015"
select select "69"
select select "80016"
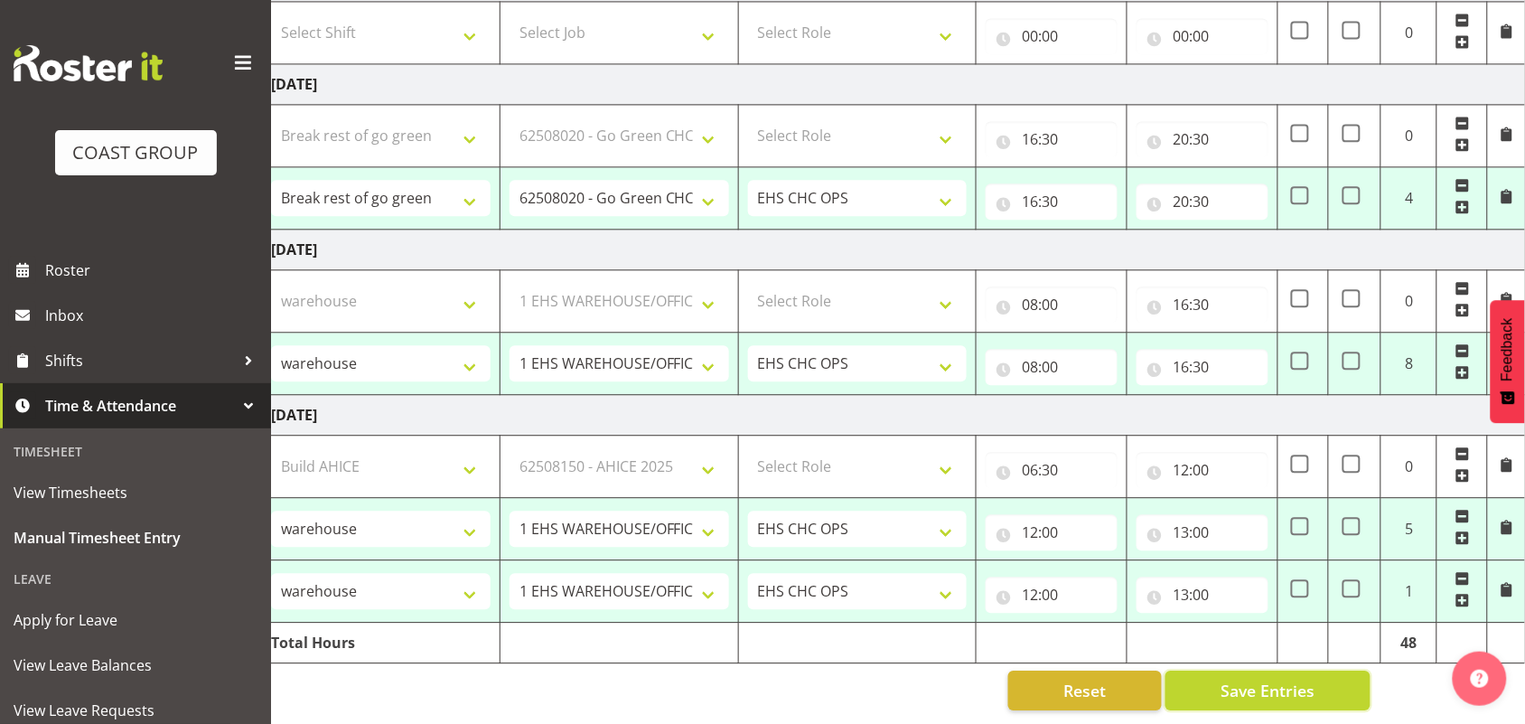
select select "9302"
select select "80017"
select select "9195"
select select "80018"
select select "69"
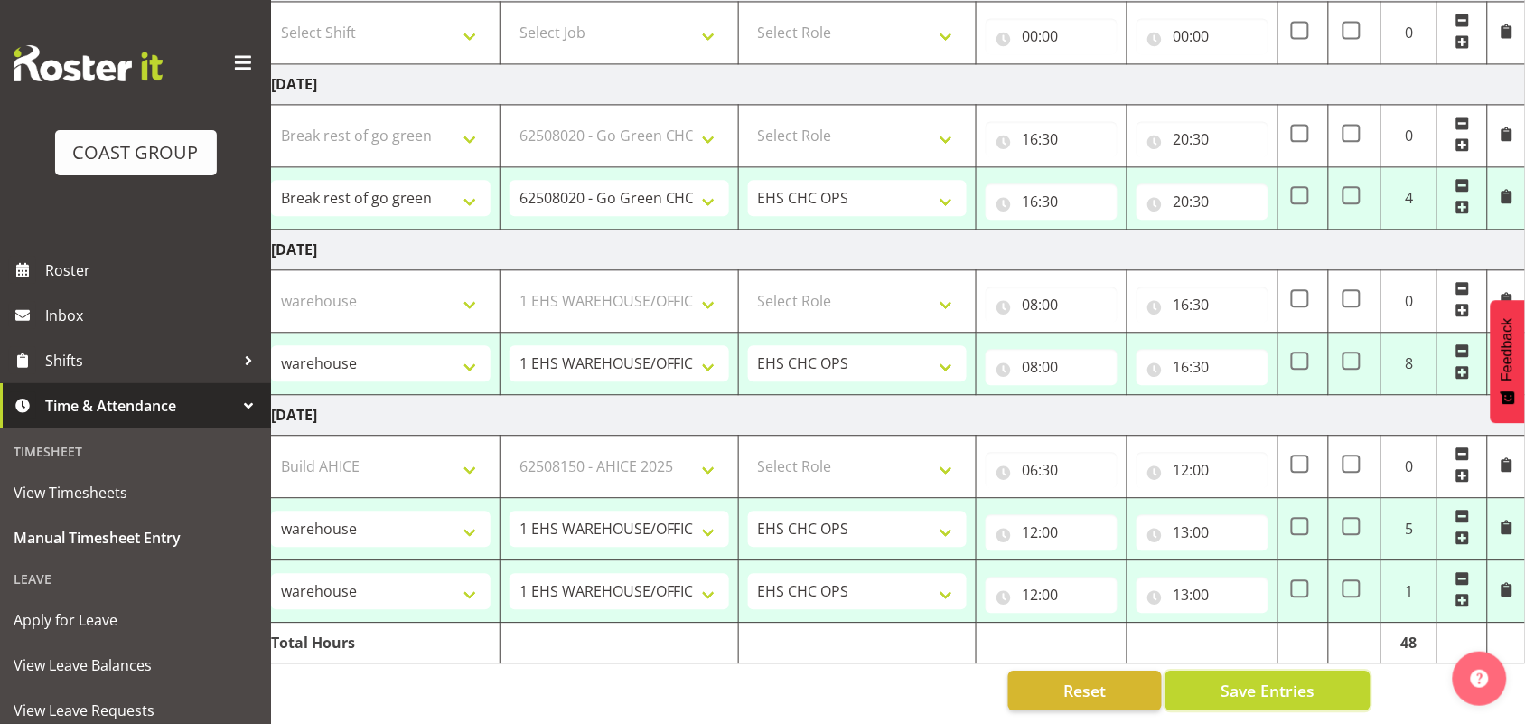
select select "80019"
select select "9195"
select select "80025"
select select "9195"
select select "80027"
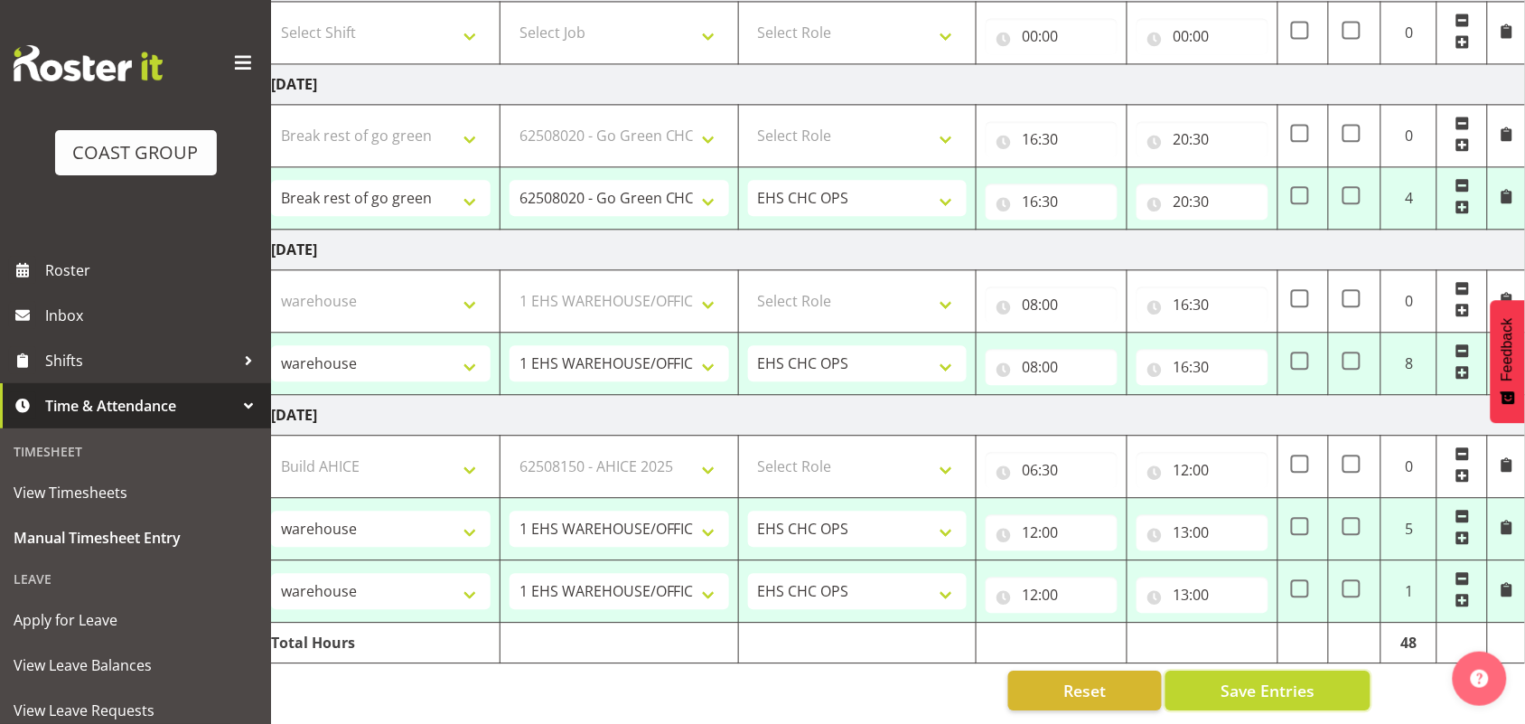
select select "69"
select select "80028"
select select "10470"
select select "80030"
select select "69"
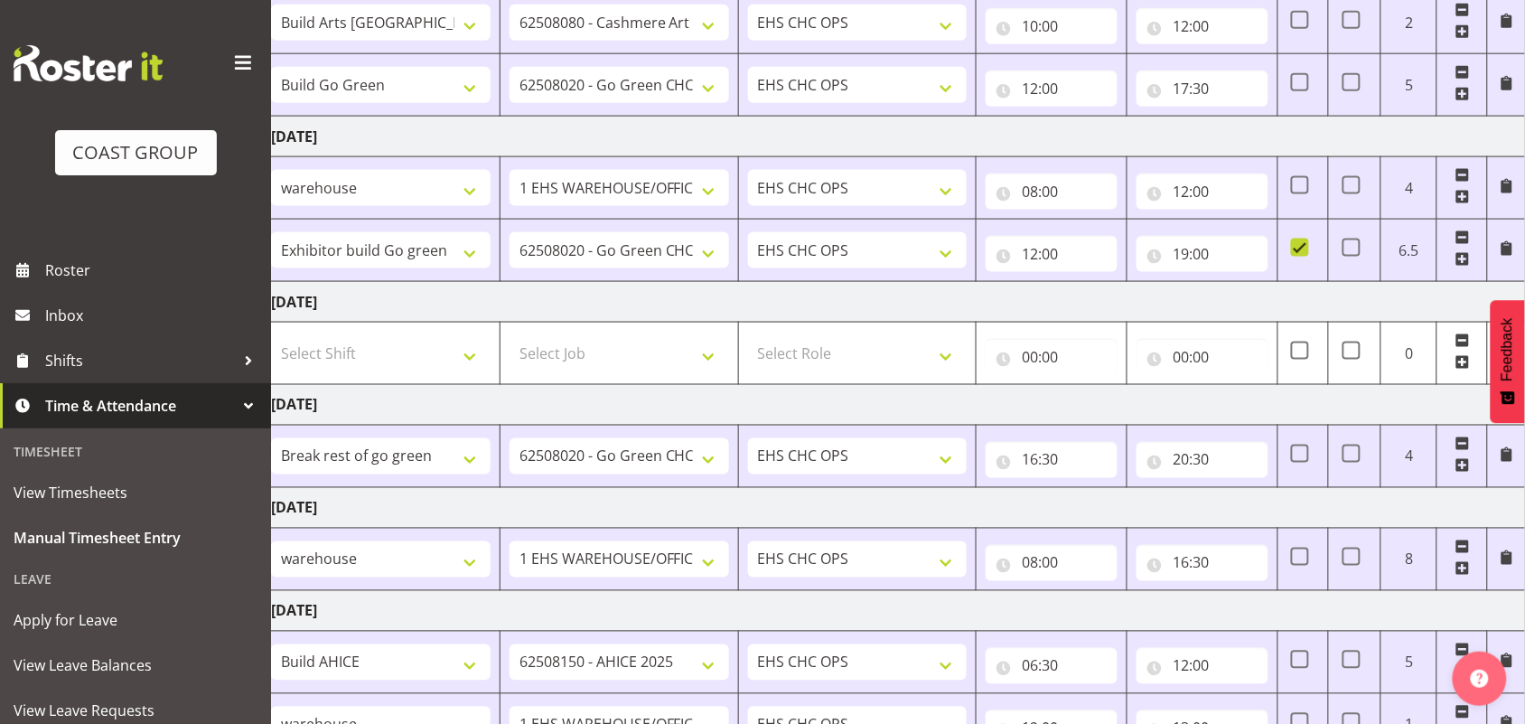
scroll to position [780, 0]
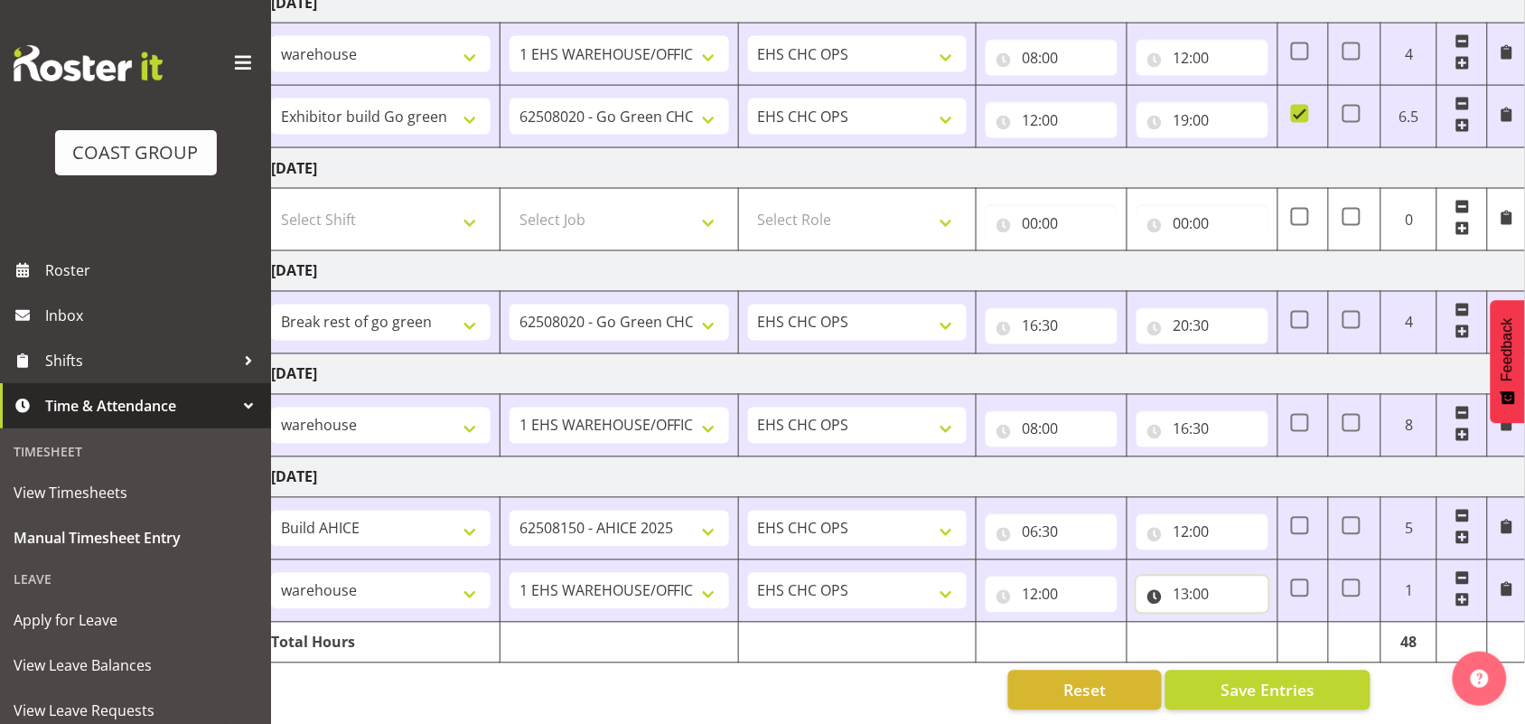
click at [1231, 576] on input "13:00" at bounding box center [1203, 594] width 132 height 36
click at [1217, 457] on td "[DATE]" at bounding box center [894, 477] width 1264 height 41
click at [1198, 576] on input "13:00" at bounding box center [1203, 594] width 132 height 36
click at [1304, 630] on select "00 01 02 03 04 05 06 07 08 09 10 11 12 13 14 15 16 17 18 19 20 21 22 23 24 25 2…" at bounding box center [1307, 641] width 41 height 36
select select "30"
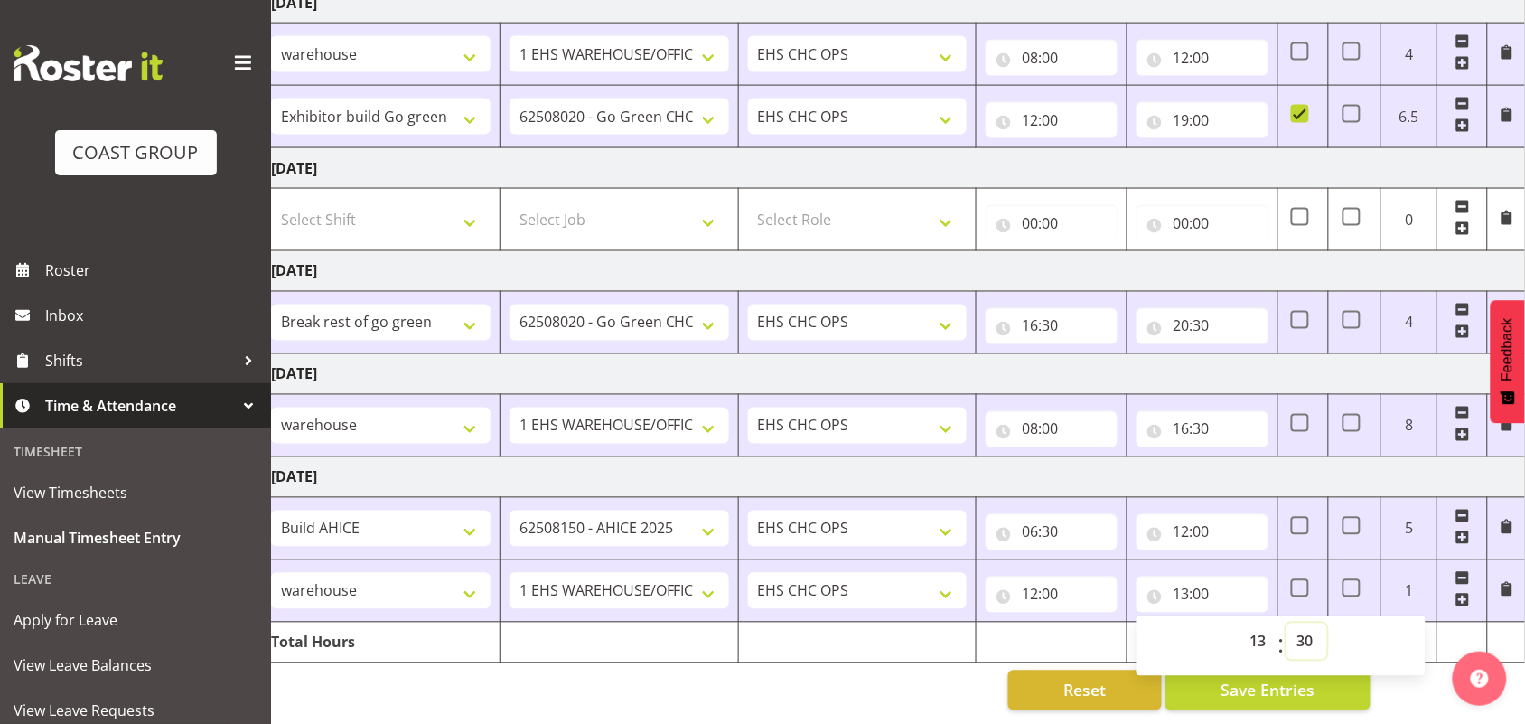
click at [1287, 623] on select "00 01 02 03 04 05 06 07 08 09 10 11 12 13 14 15 16 17 18 19 20 21 22 23 24 25 2…" at bounding box center [1307, 641] width 41 height 36
type input "13:30"
click at [1250, 682] on span "Save Entries" at bounding box center [1268, 690] width 94 height 23
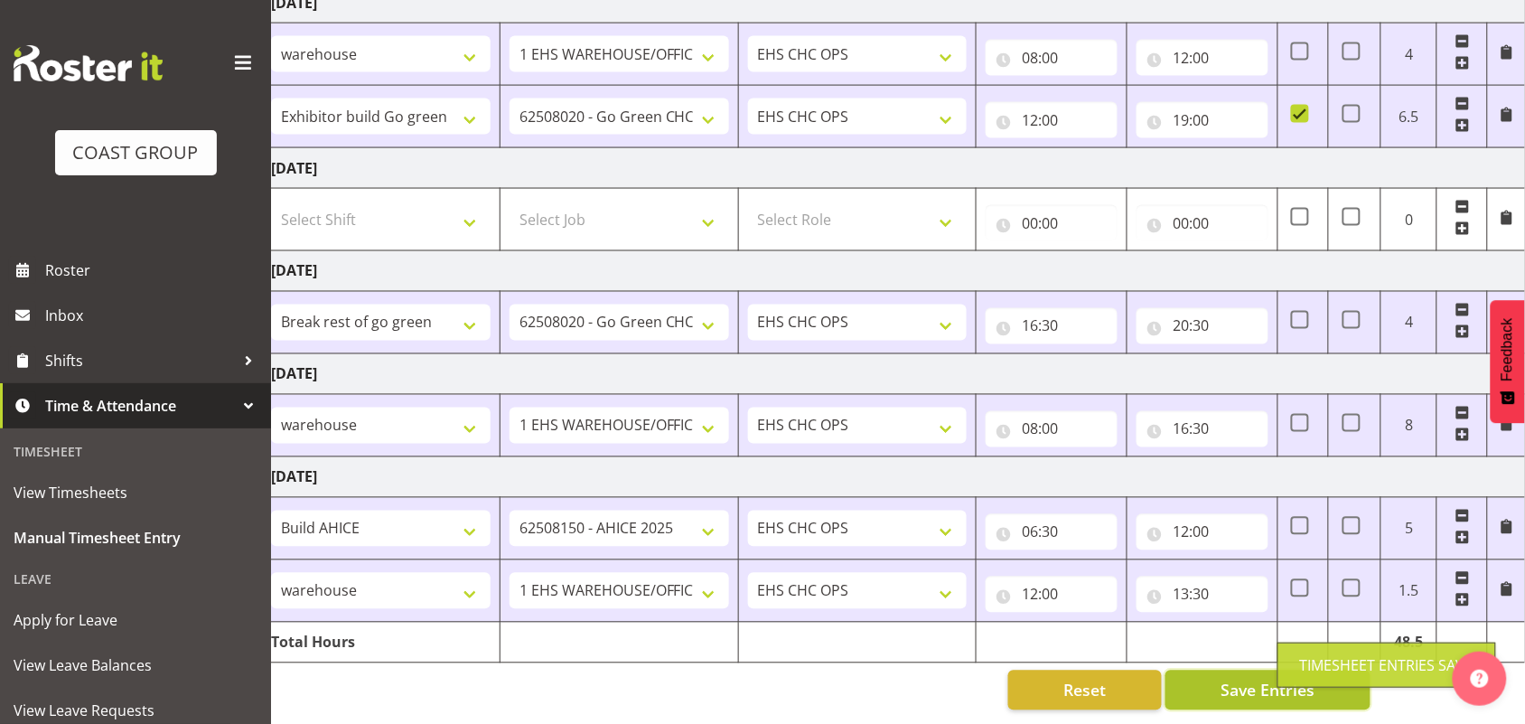
click at [1259, 679] on span "Save Entries" at bounding box center [1268, 690] width 94 height 23
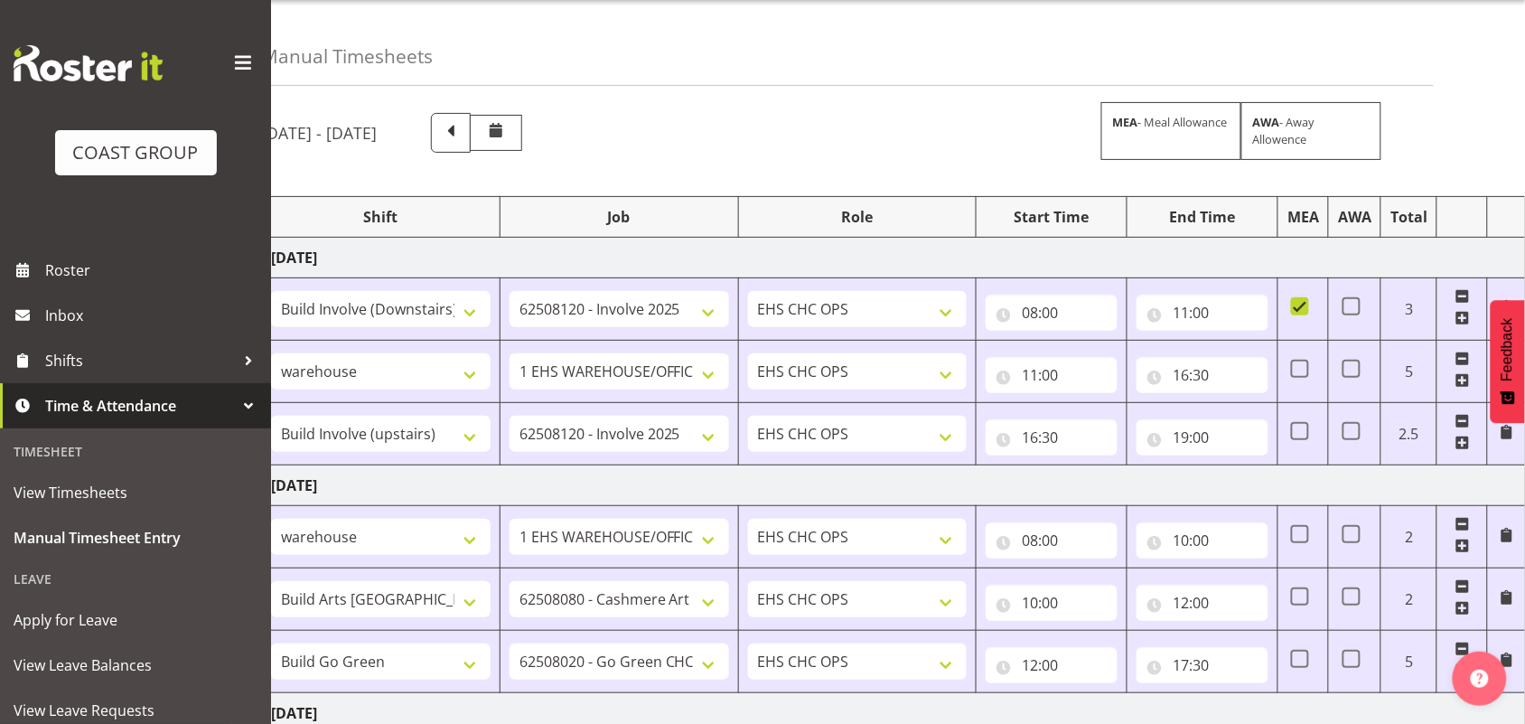
scroll to position [0, 0]
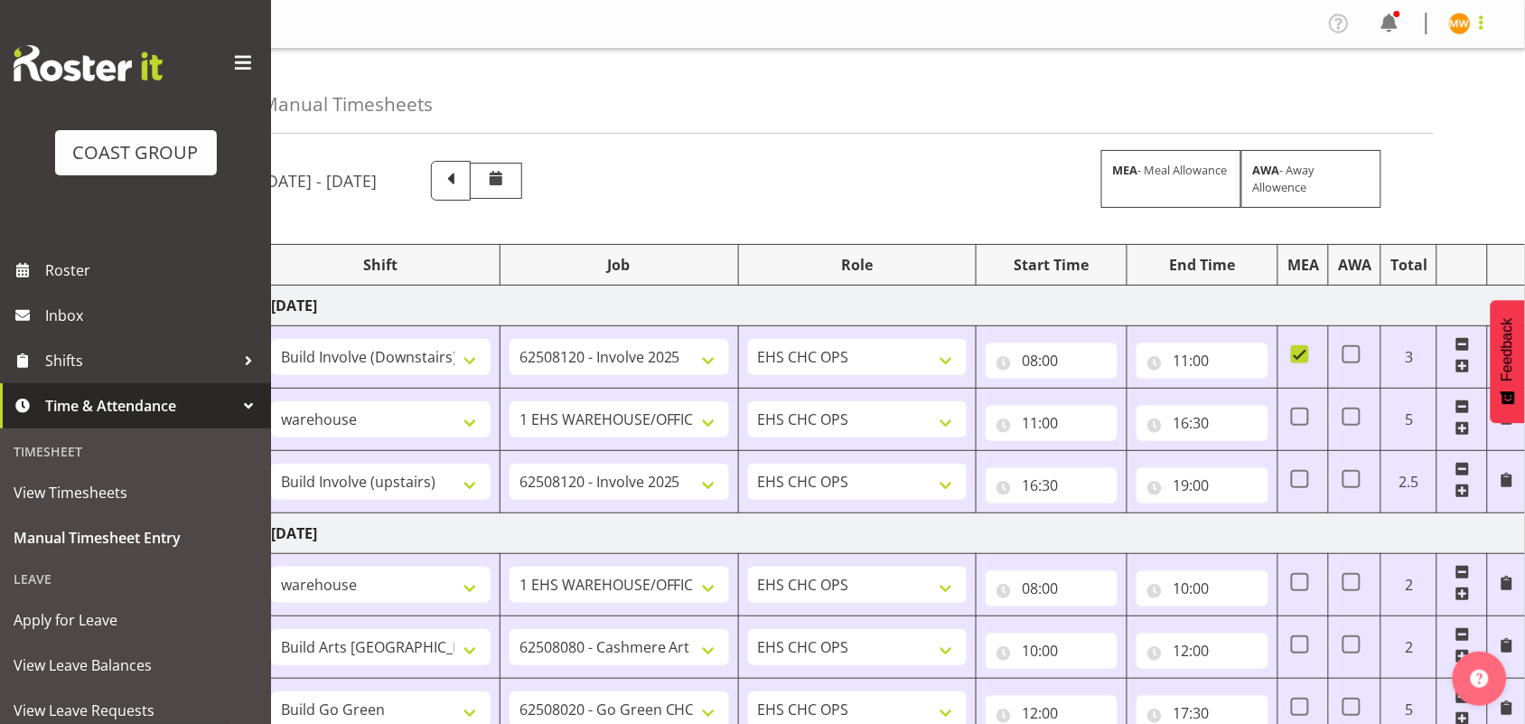
click at [1486, 33] on span at bounding box center [1482, 23] width 22 height 22
click at [1412, 102] on link "Log Out" at bounding box center [1405, 95] width 173 height 33
